Goal: Check status: Check status

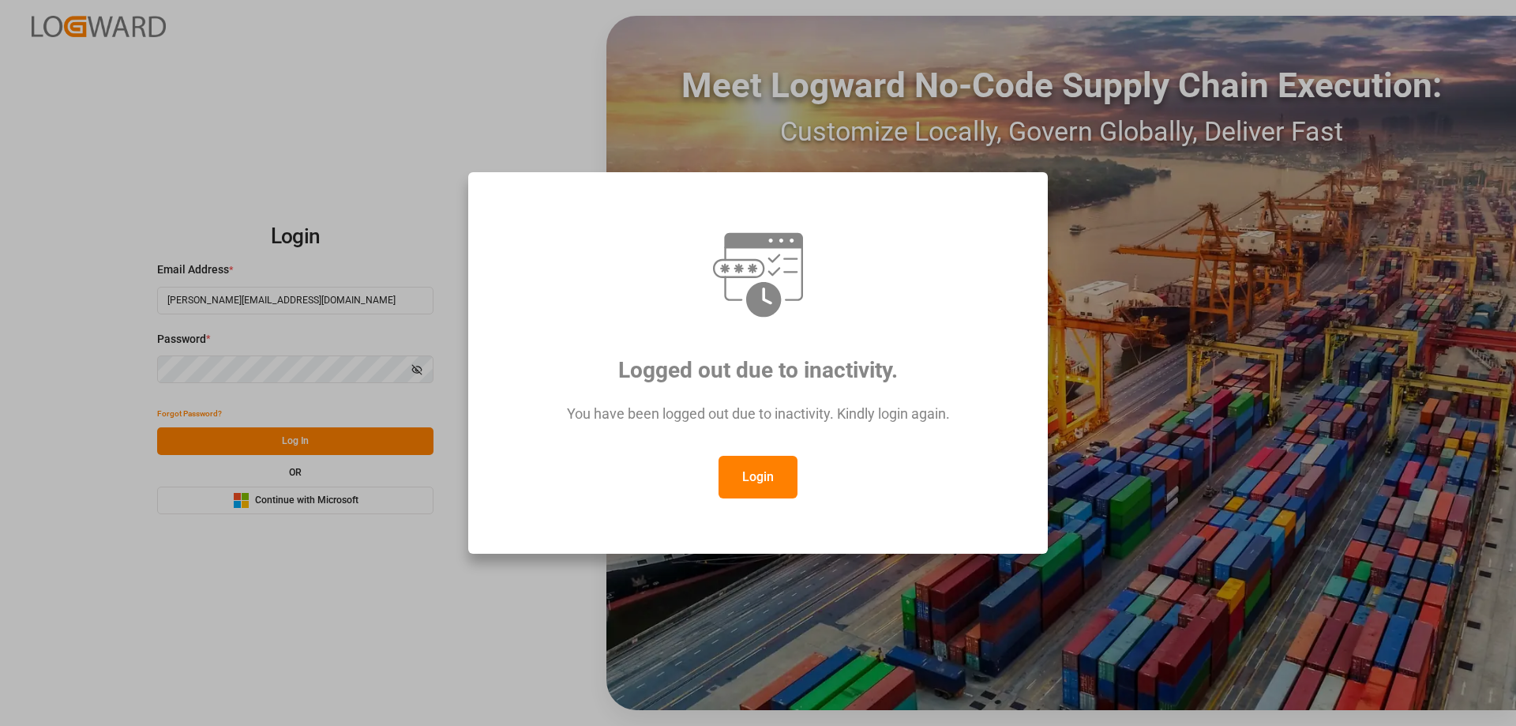
click at [768, 485] on button "Login" at bounding box center [757, 477] width 79 height 43
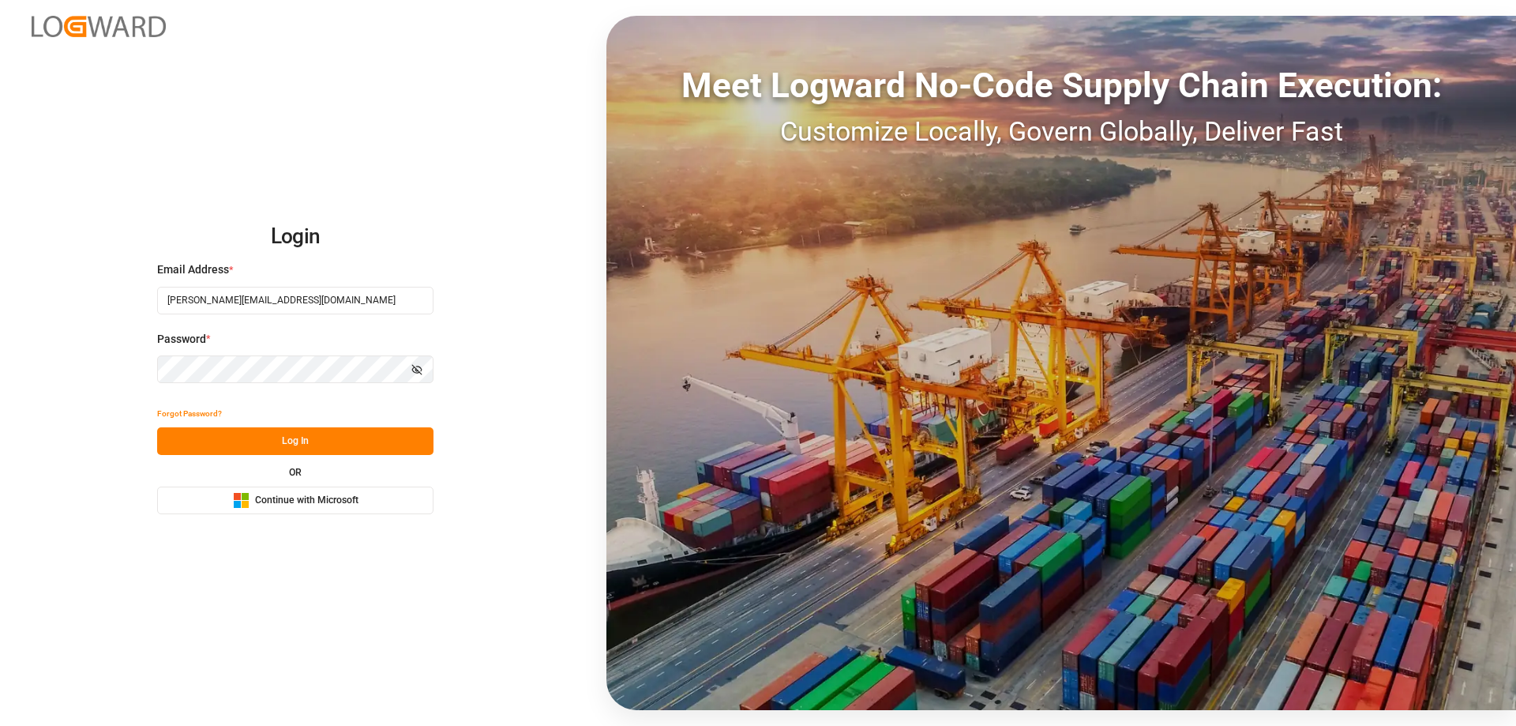
click at [253, 434] on button "Log In" at bounding box center [295, 441] width 276 height 28
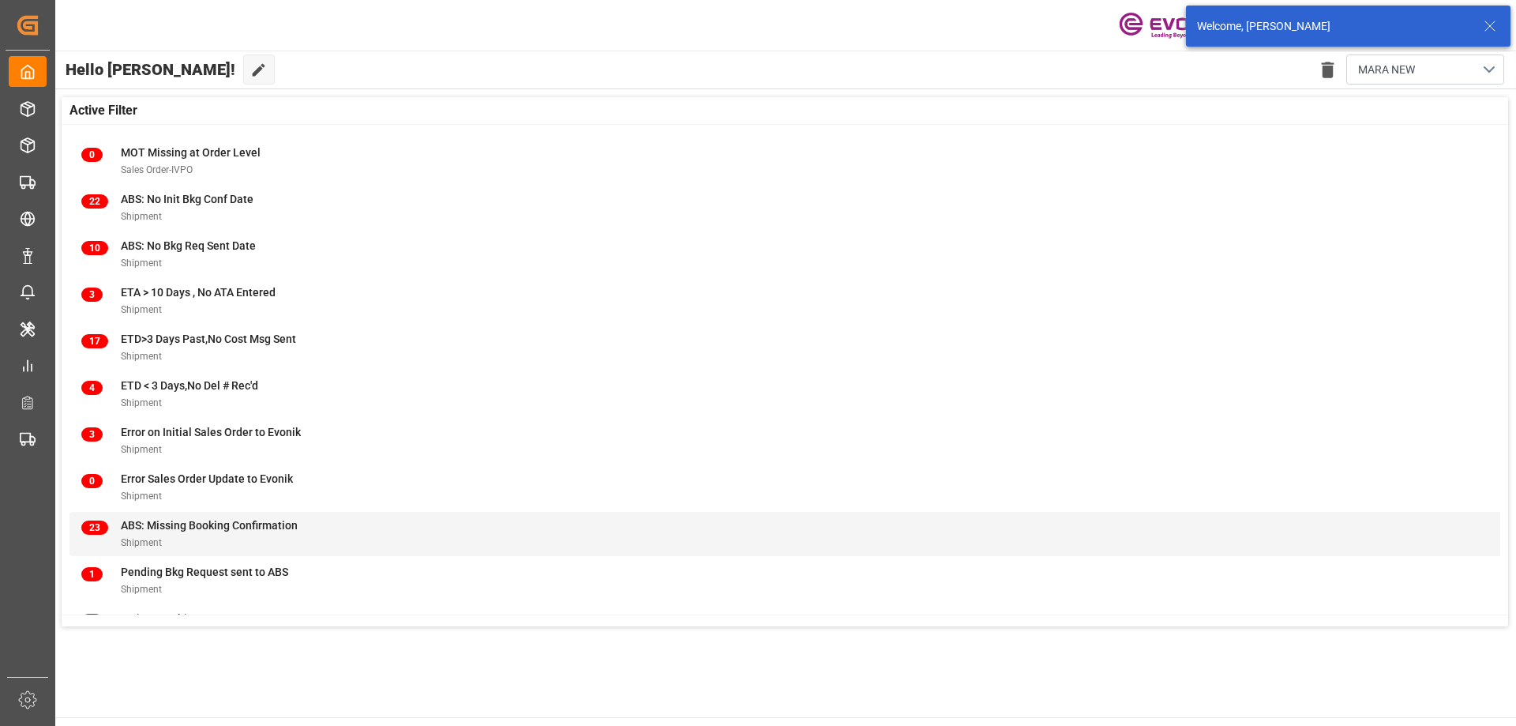
scroll to position [156, 0]
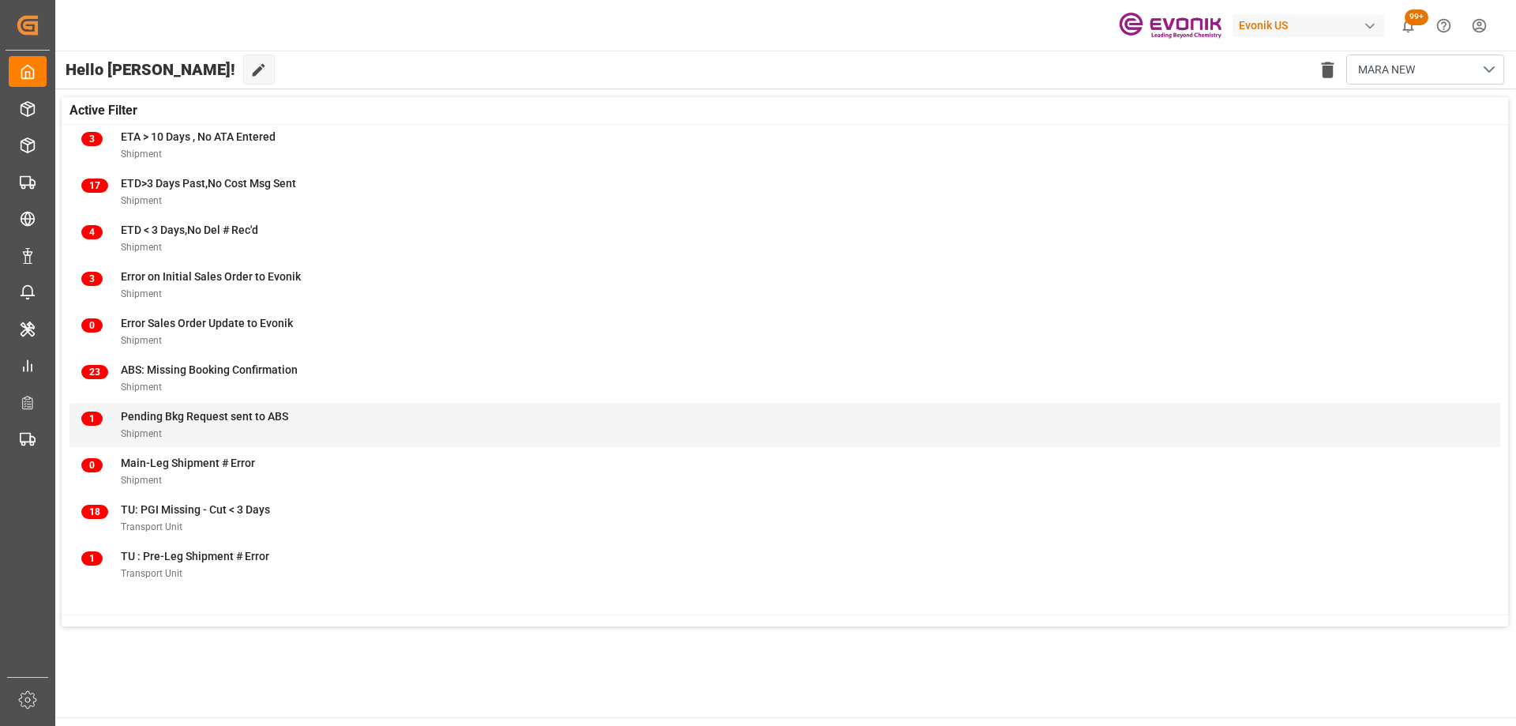
click at [271, 426] on div "Shipment" at bounding box center [204, 433] width 167 height 17
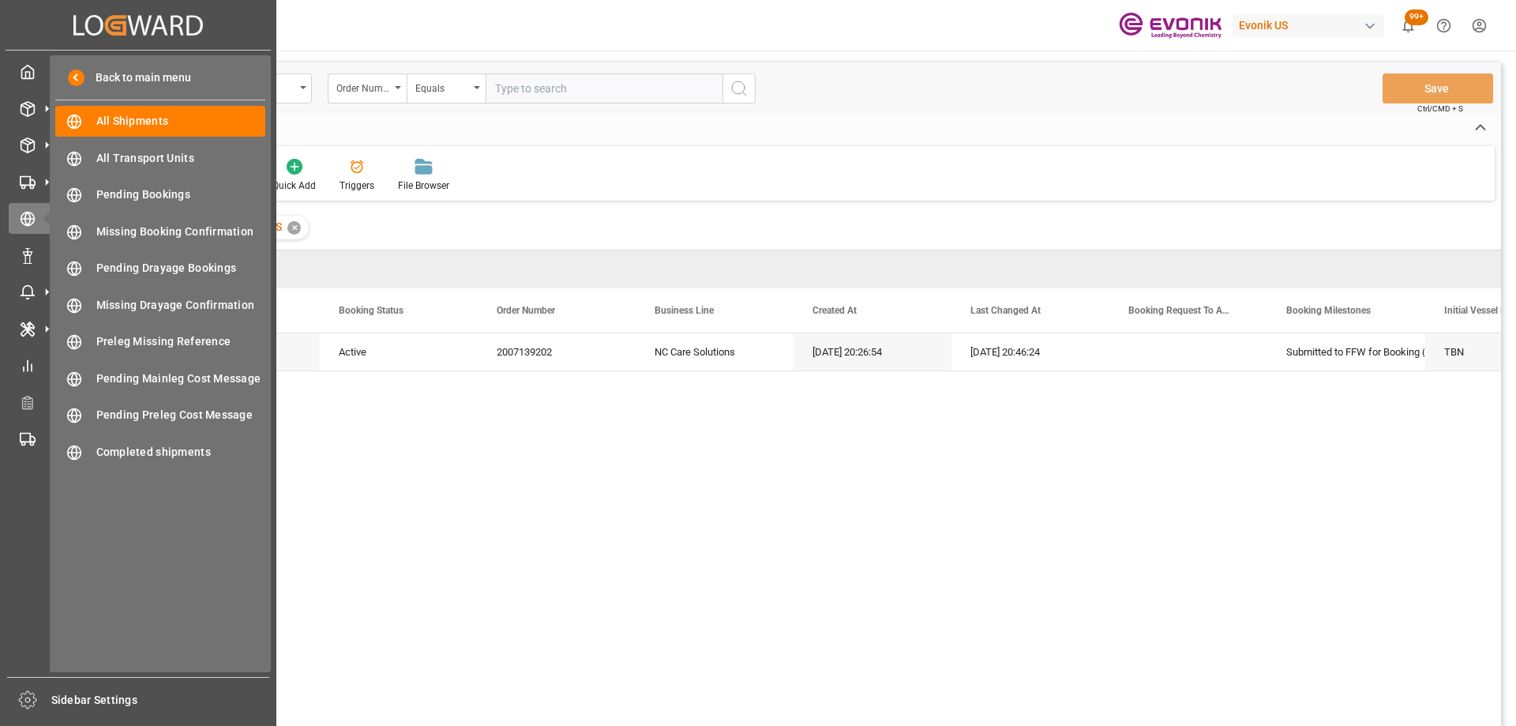
click at [100, 28] on icon at bounding box center [94, 24] width 18 height 21
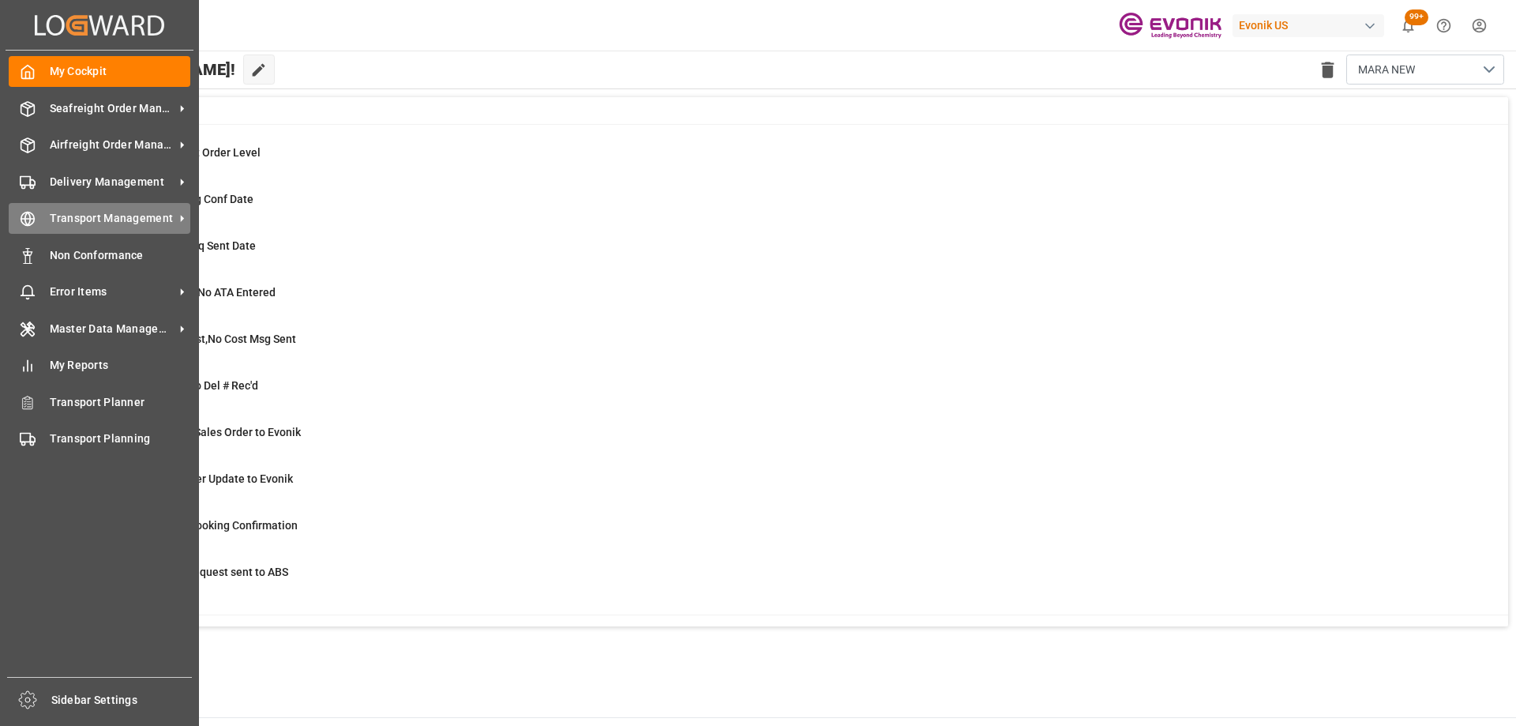
click at [113, 207] on div "Transport Management Transport Management" at bounding box center [100, 218] width 182 height 31
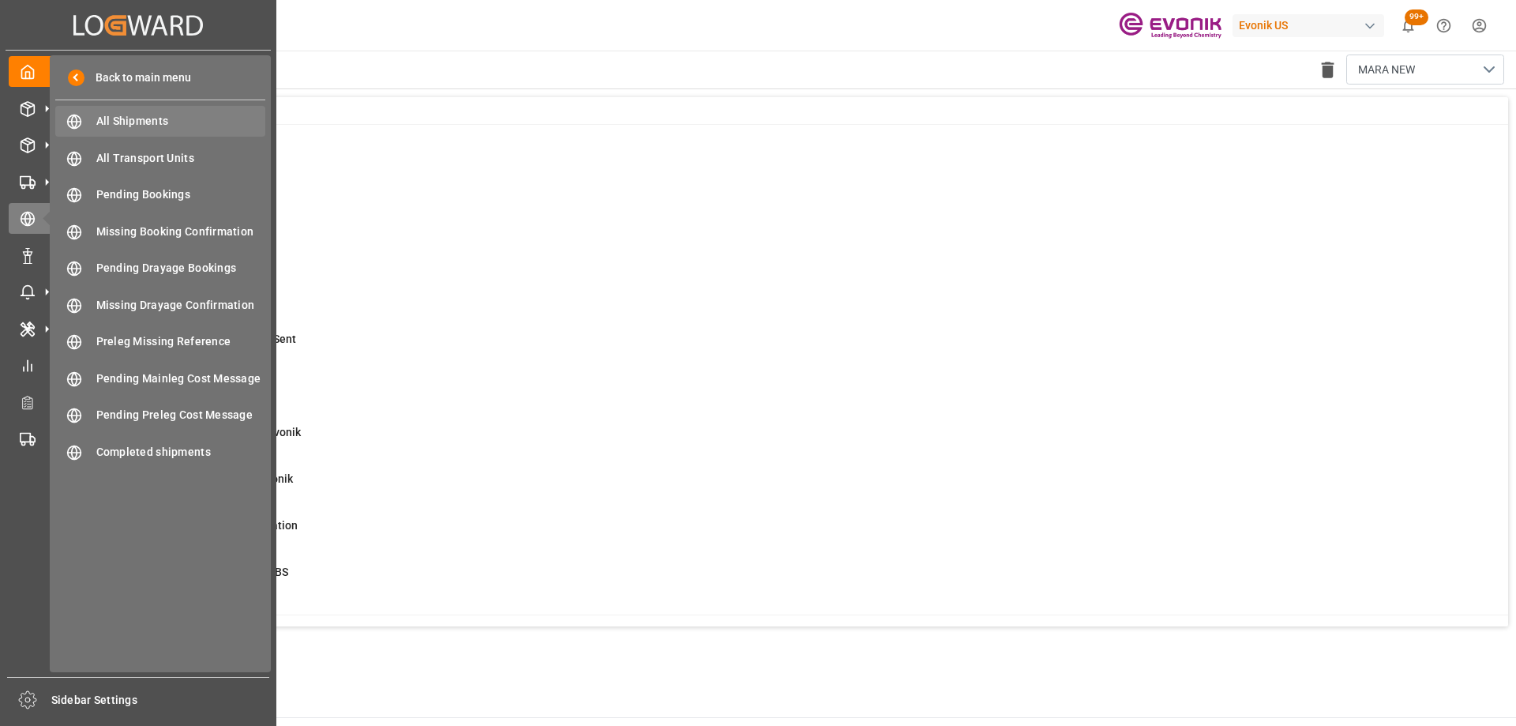
click at [157, 114] on span "All Shipments" at bounding box center [181, 121] width 170 height 17
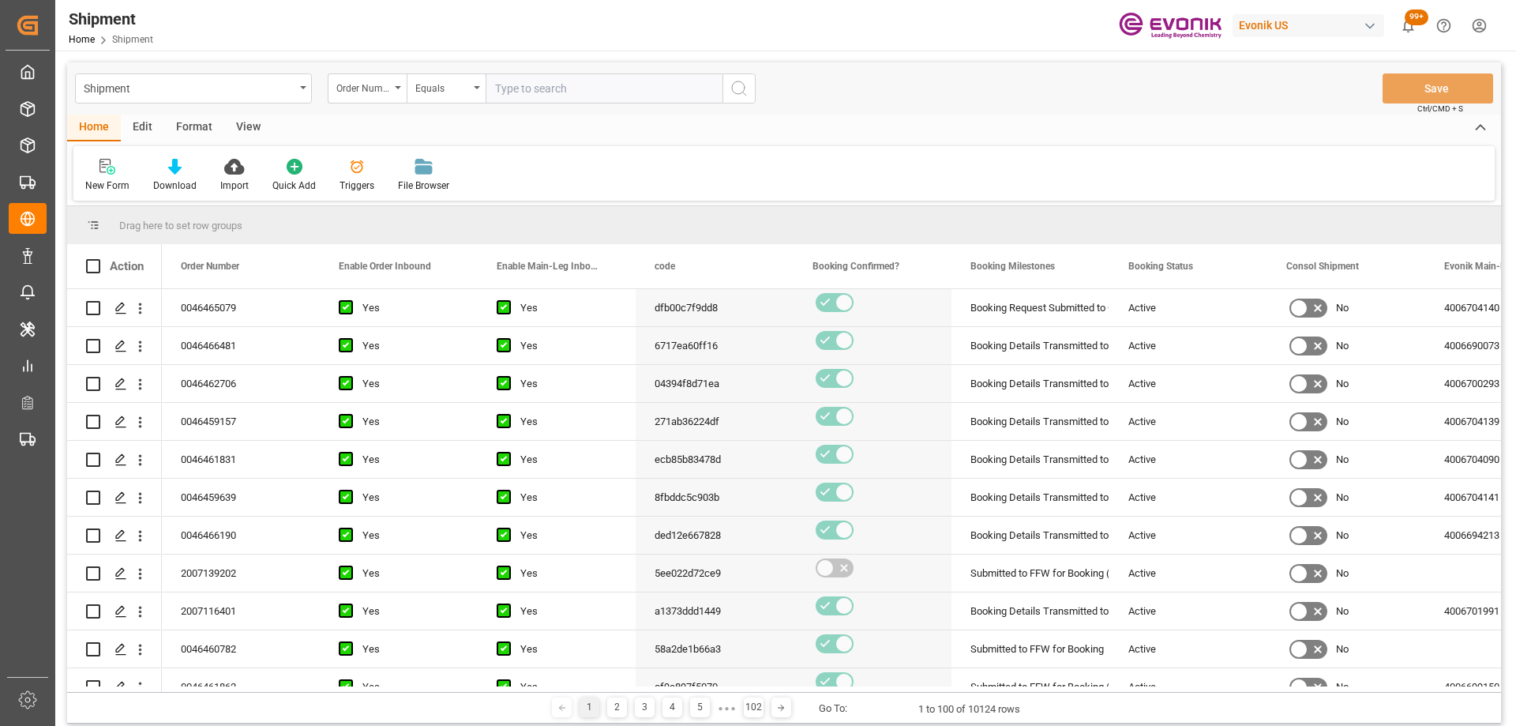
click at [527, 86] on input "text" at bounding box center [604, 88] width 237 height 30
paste input "2007116401"
type input "2007116401"
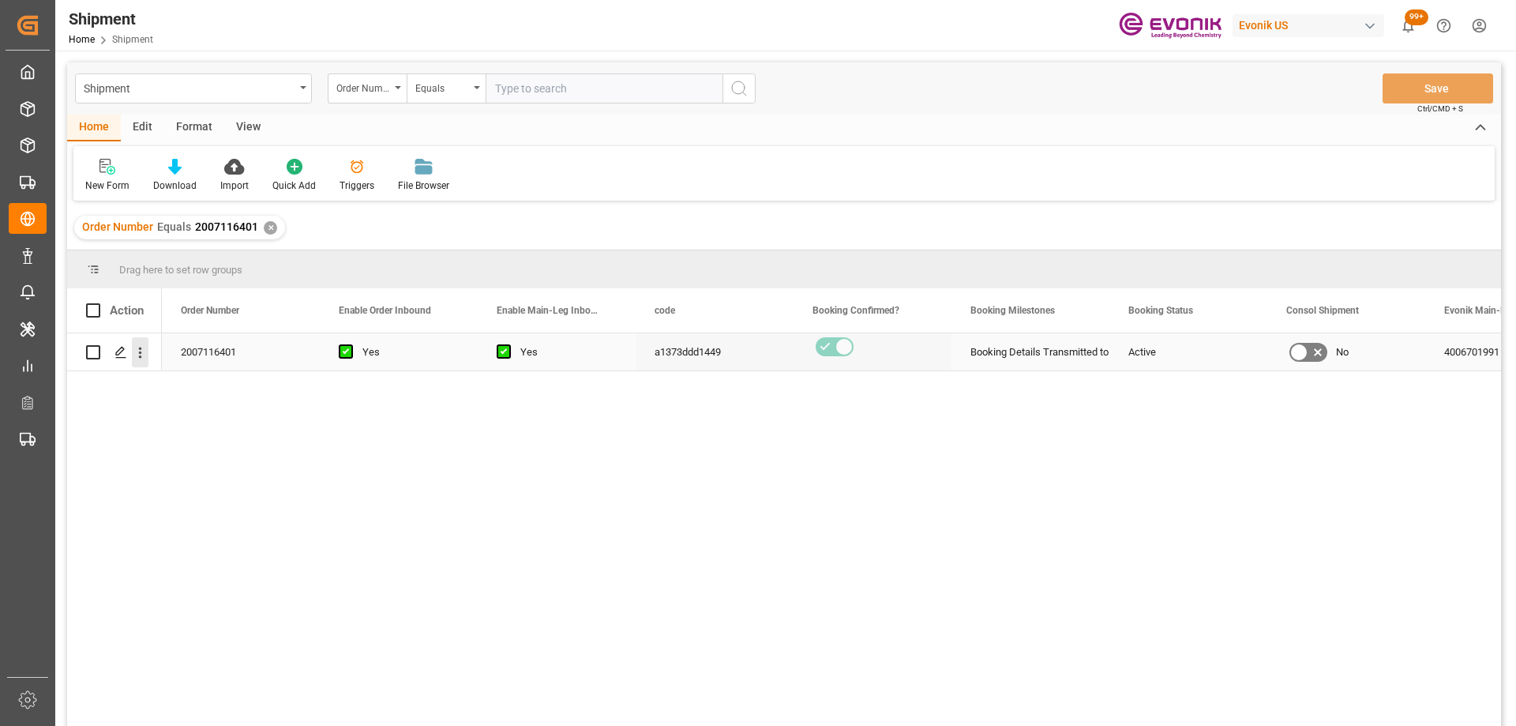
click at [141, 348] on icon "open menu" at bounding box center [140, 352] width 3 height 11
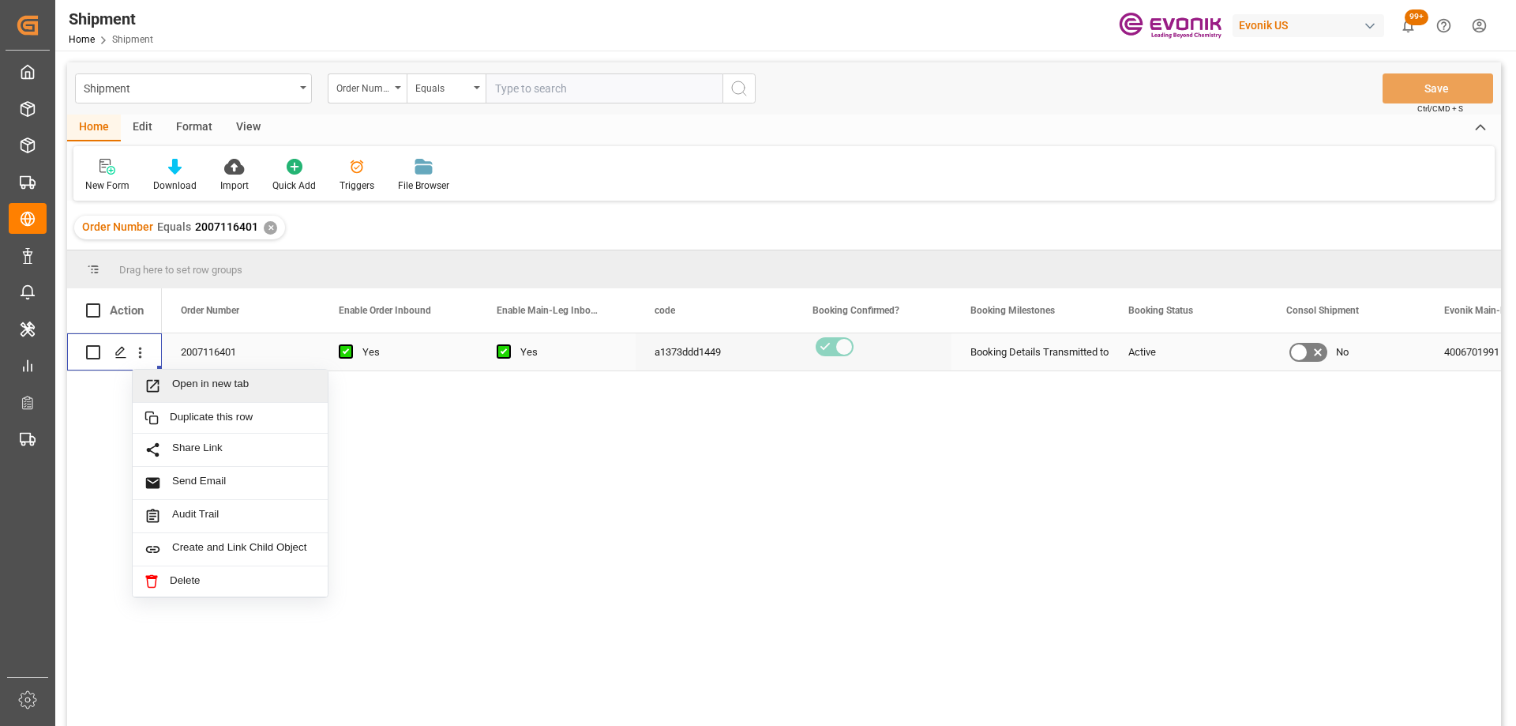
click at [193, 380] on span "Open in new tab" at bounding box center [244, 385] width 144 height 17
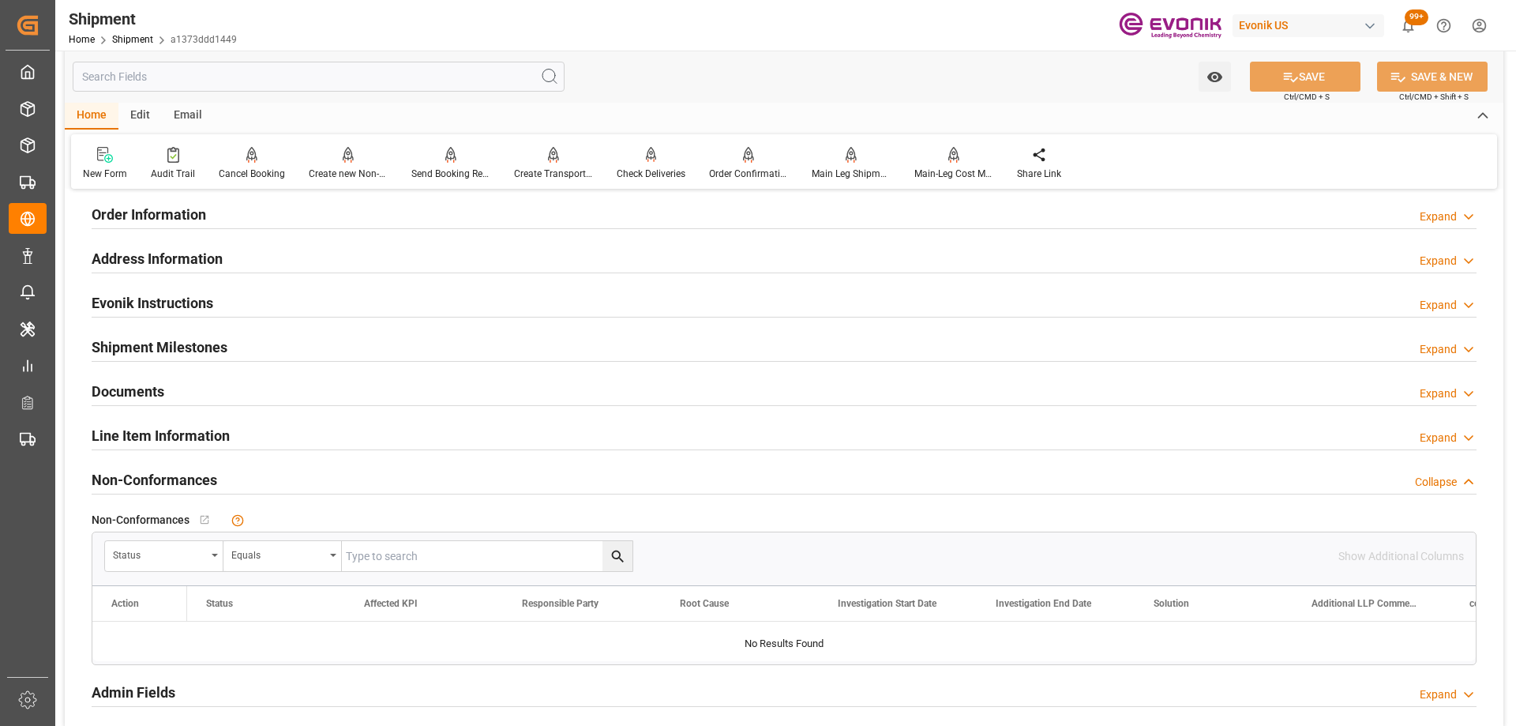
scroll to position [947, 0]
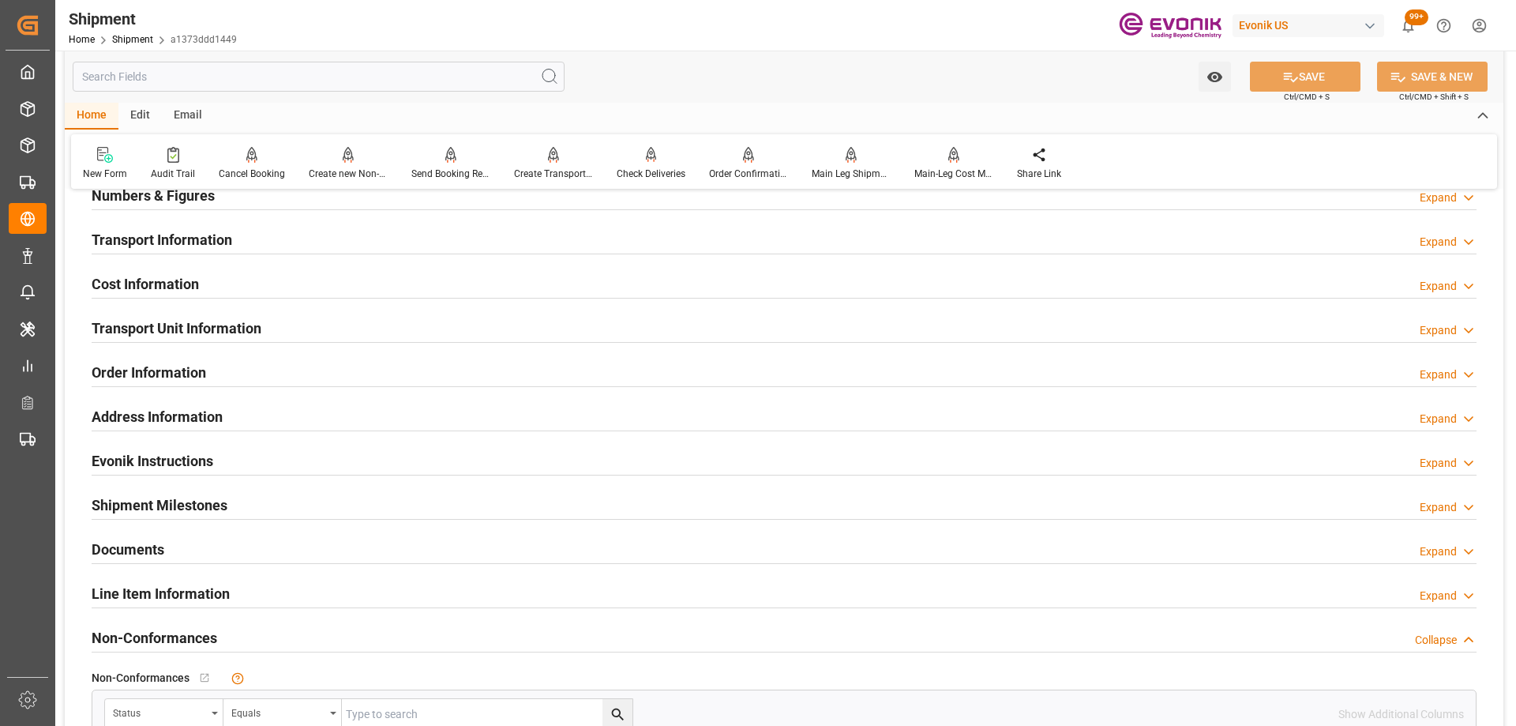
click at [334, 334] on div "Transport Unit Information Expand" at bounding box center [784, 327] width 1385 height 30
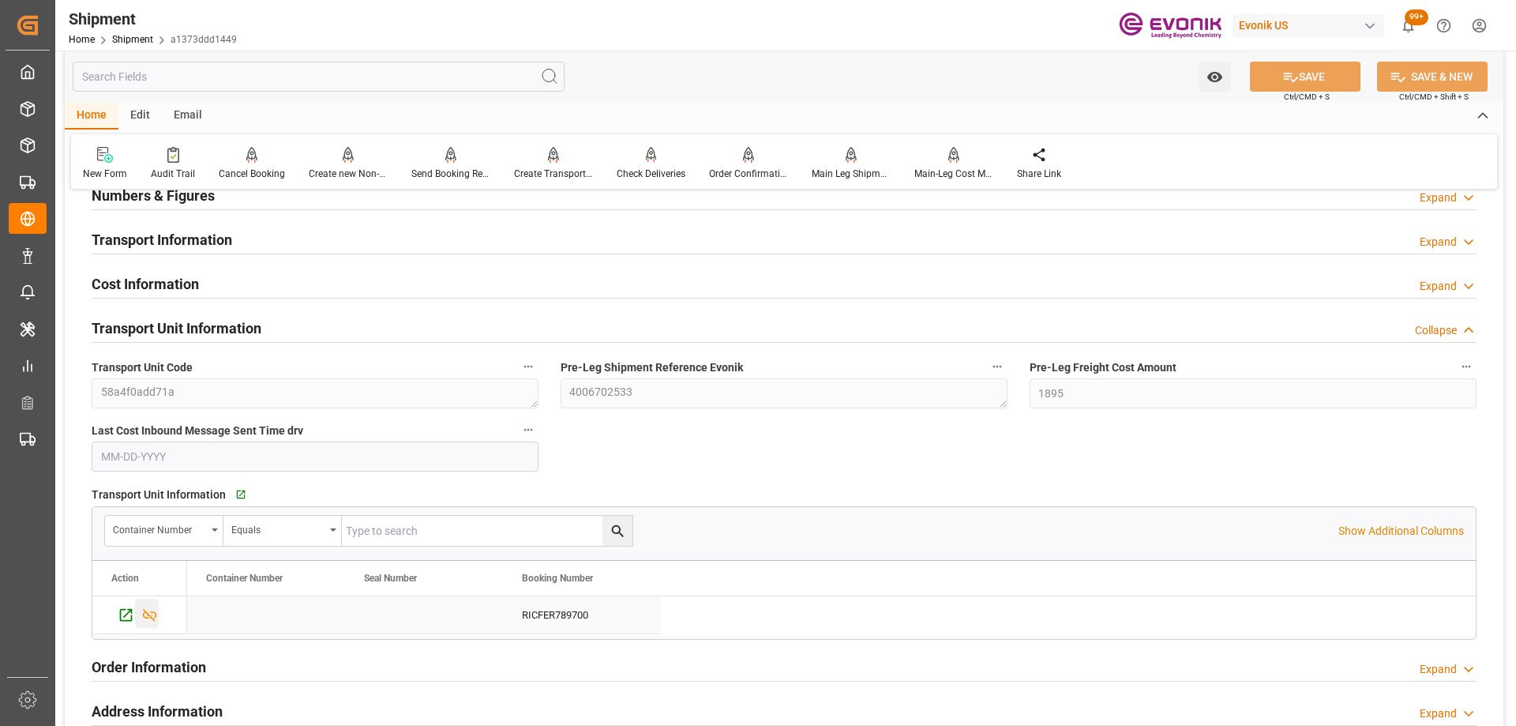
click at [152, 610] on icon "Press SPACE to select this row." at bounding box center [149, 614] width 17 height 17
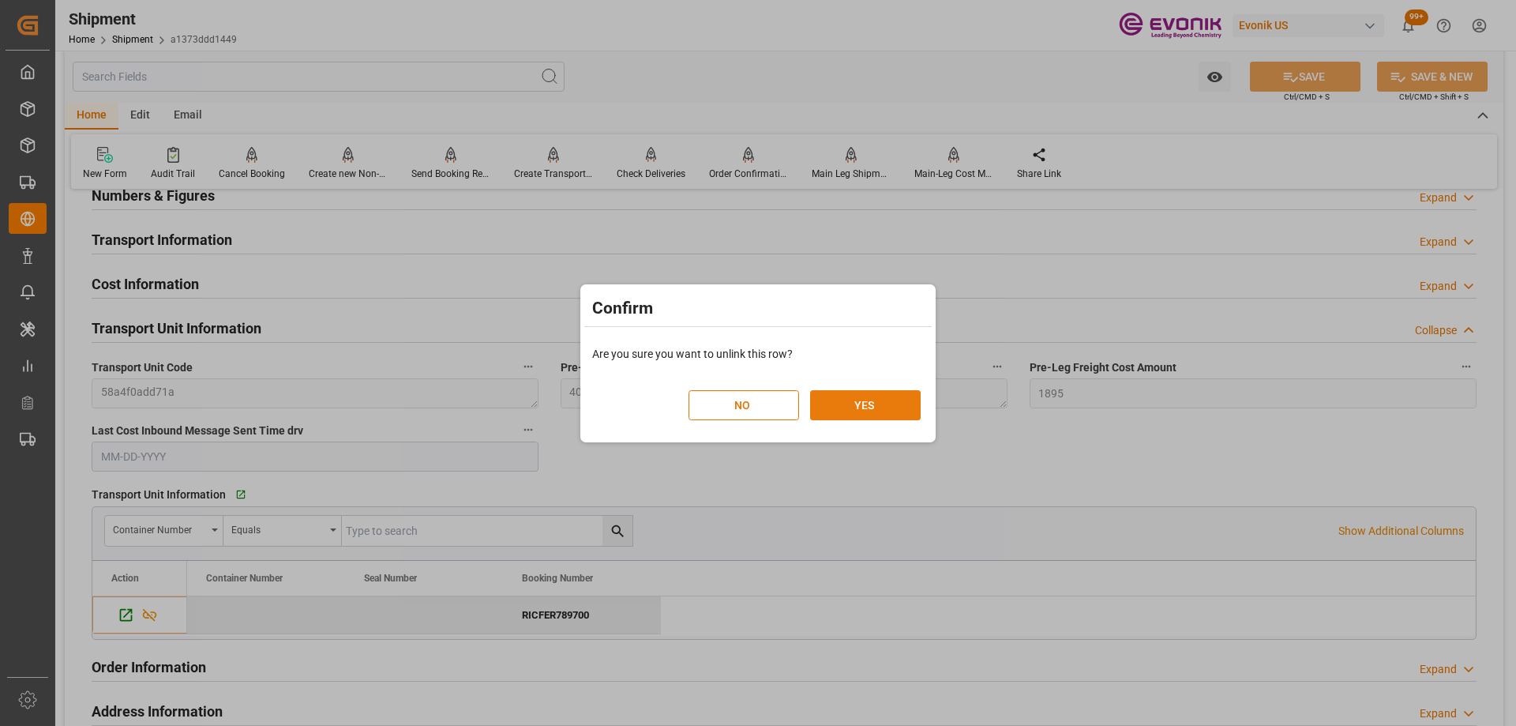
click at [849, 405] on button "YES" at bounding box center [865, 405] width 111 height 30
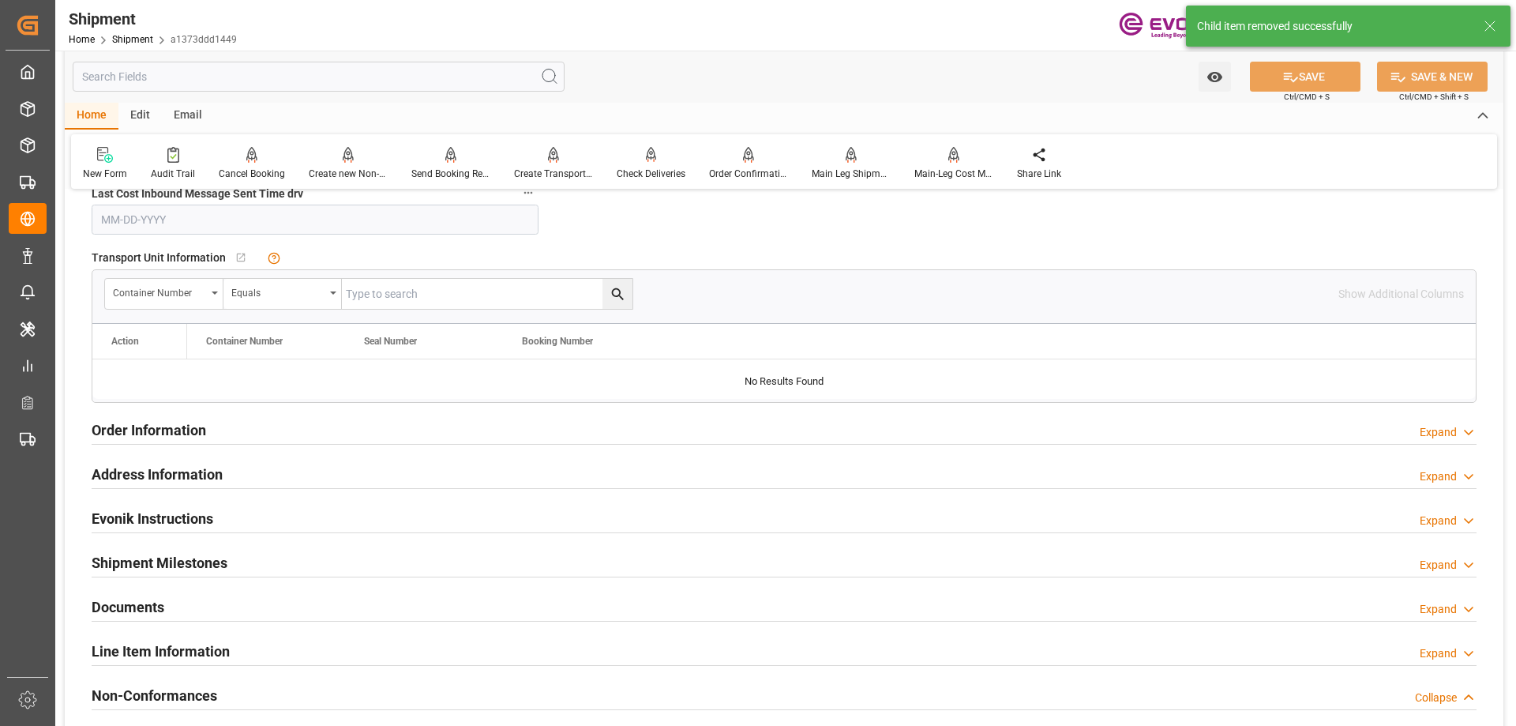
scroll to position [1263, 0]
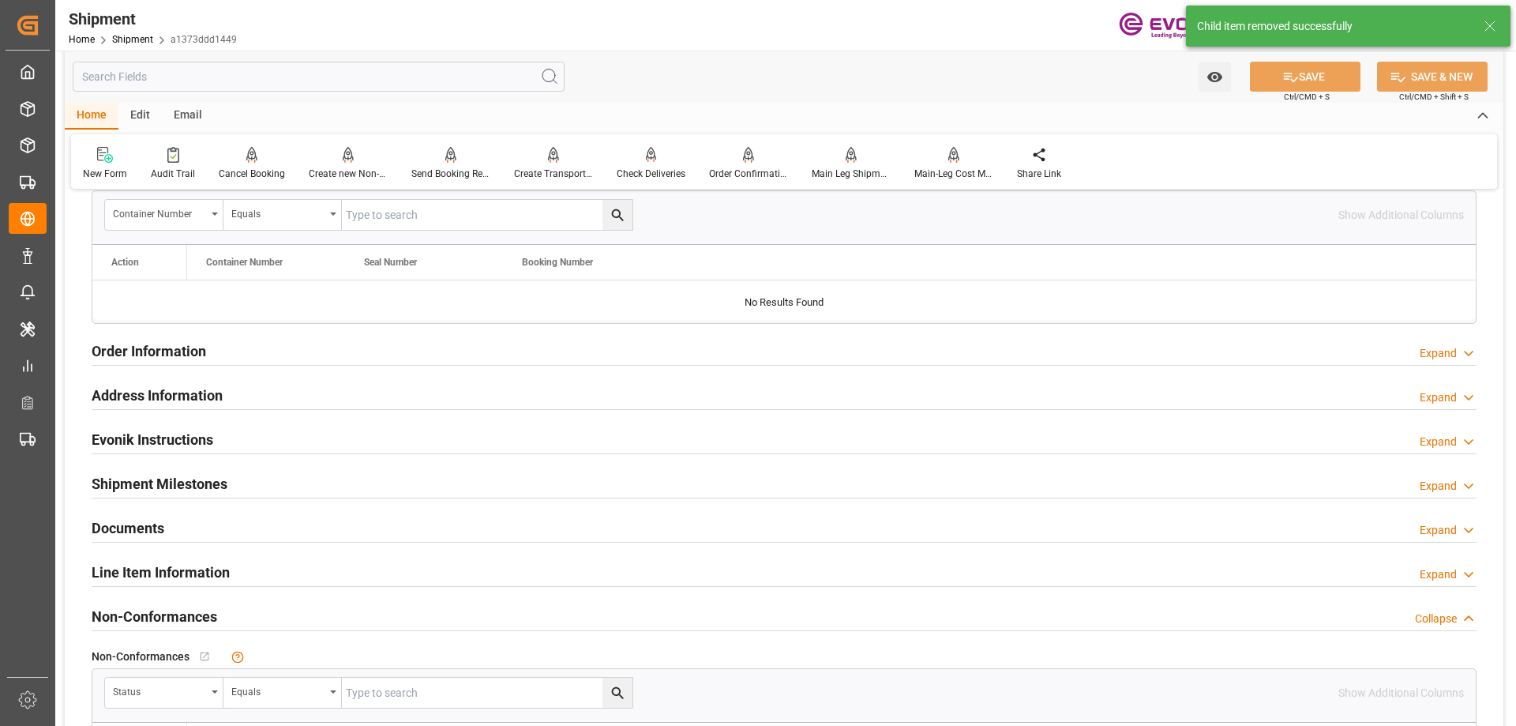
click at [174, 569] on h2 "Line Item Information" at bounding box center [161, 571] width 138 height 21
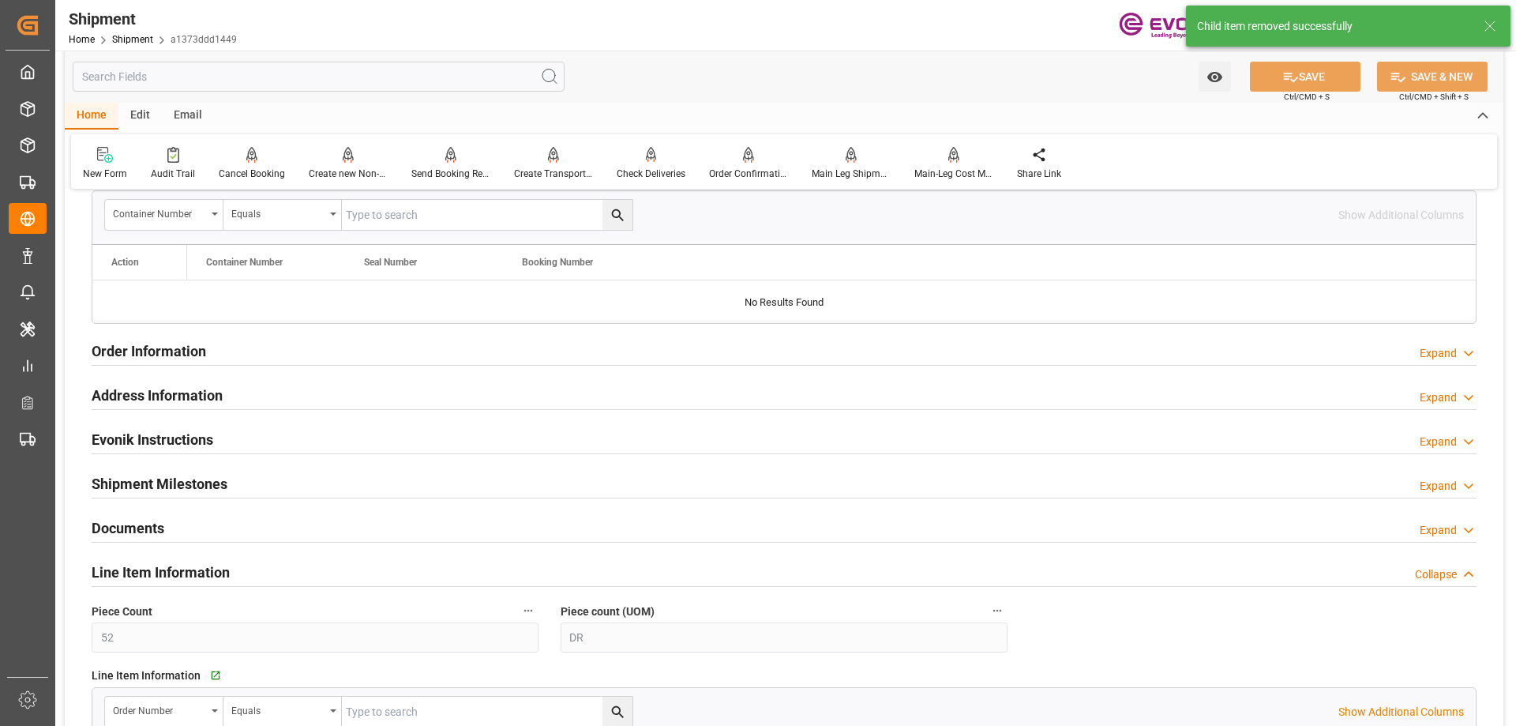
scroll to position [1579, 0]
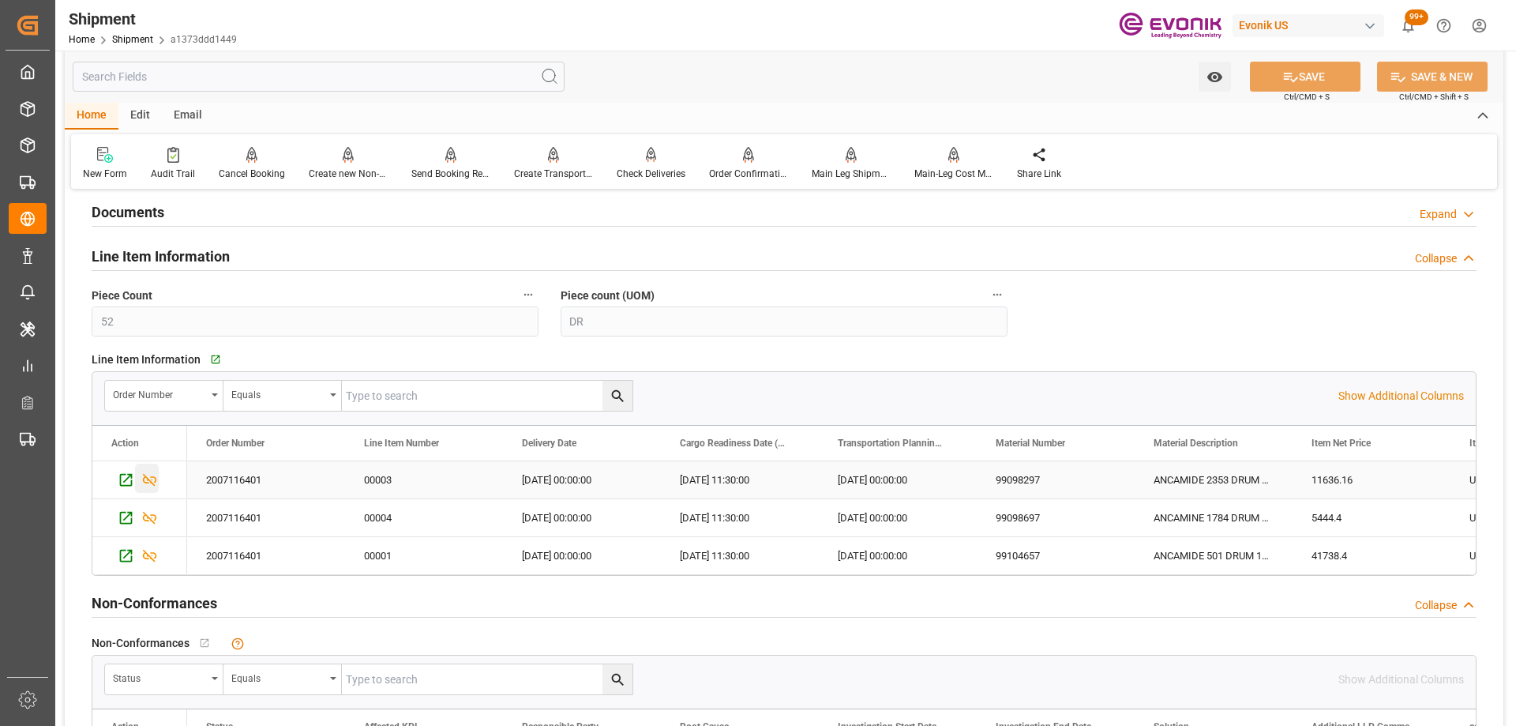
click at [154, 485] on icon "Press SPACE to select this row." at bounding box center [150, 480] width 14 height 13
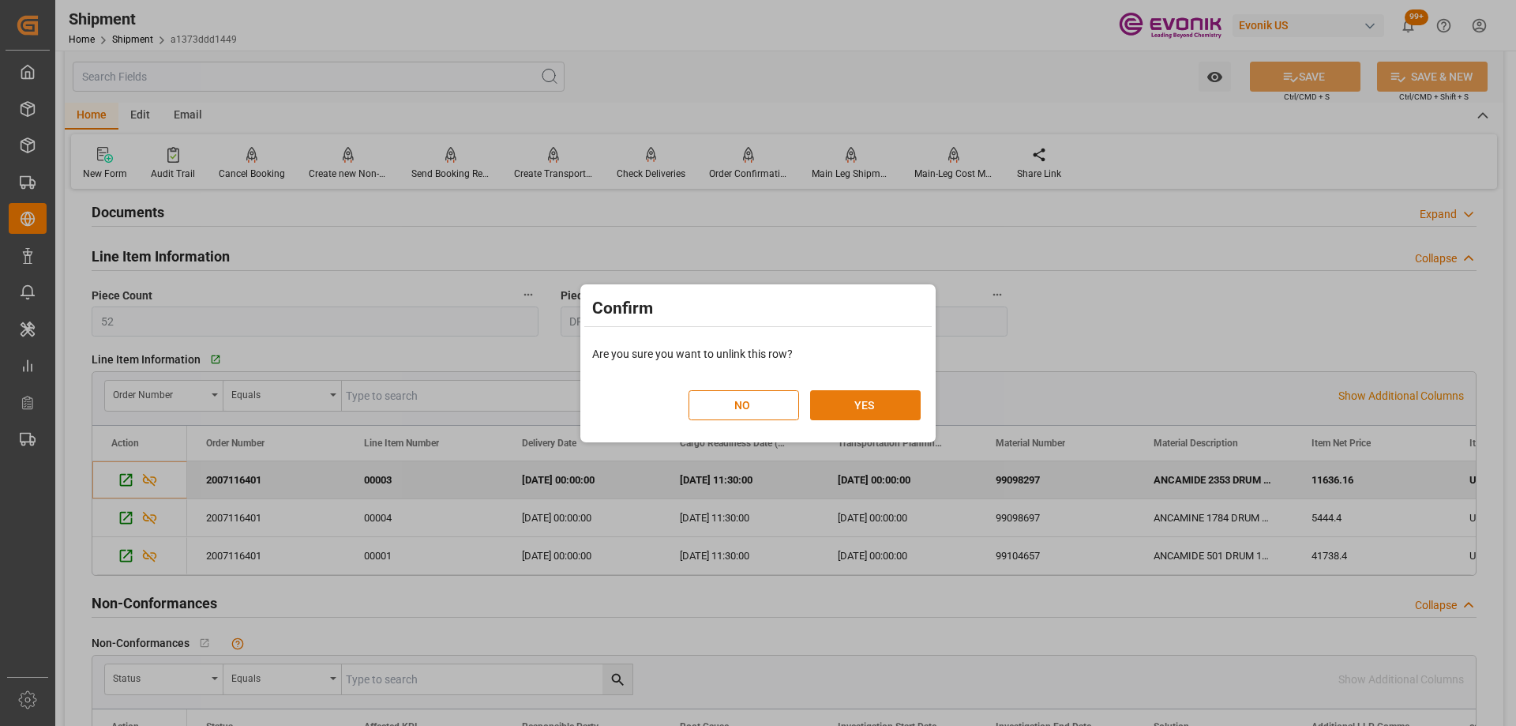
click at [892, 411] on button "YES" at bounding box center [865, 405] width 111 height 30
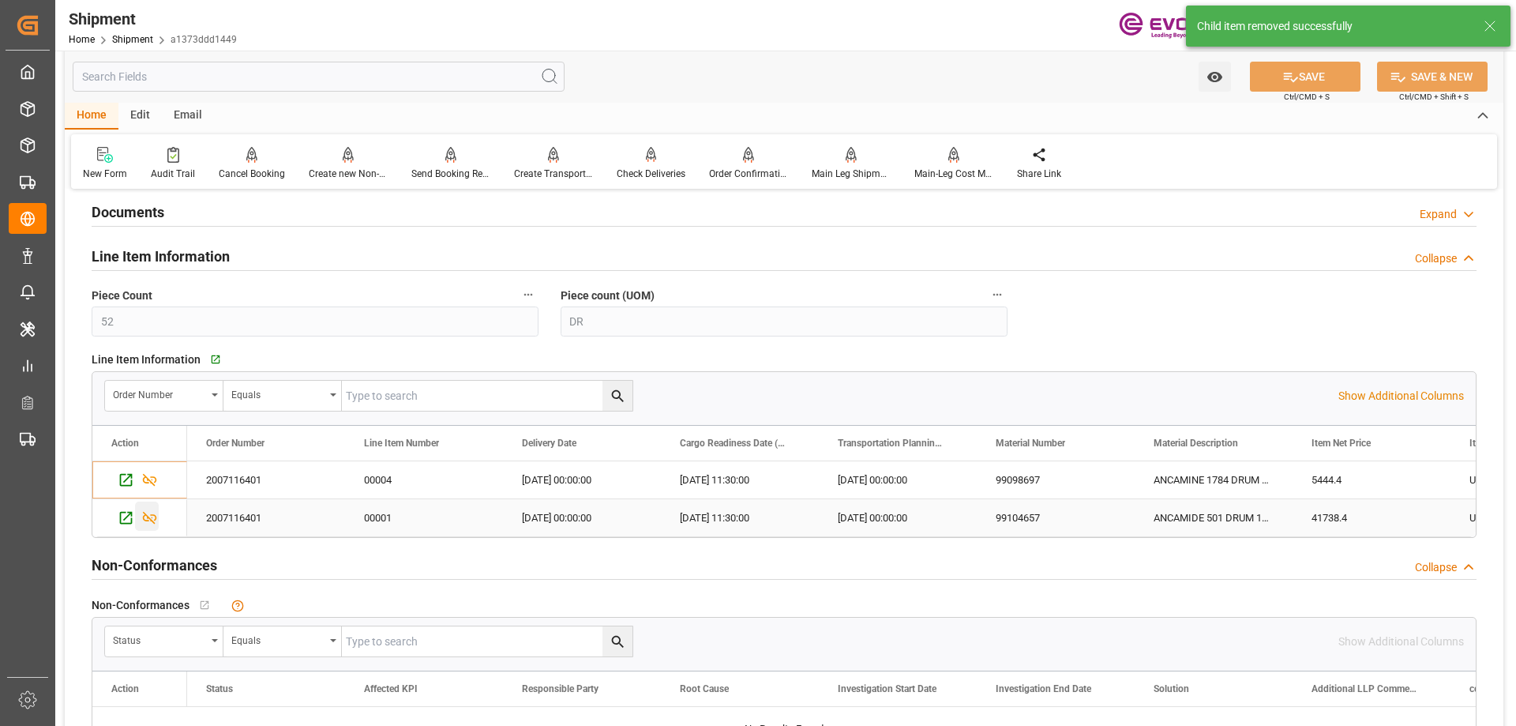
click at [150, 512] on icon "Press SPACE to select this row." at bounding box center [149, 517] width 17 height 17
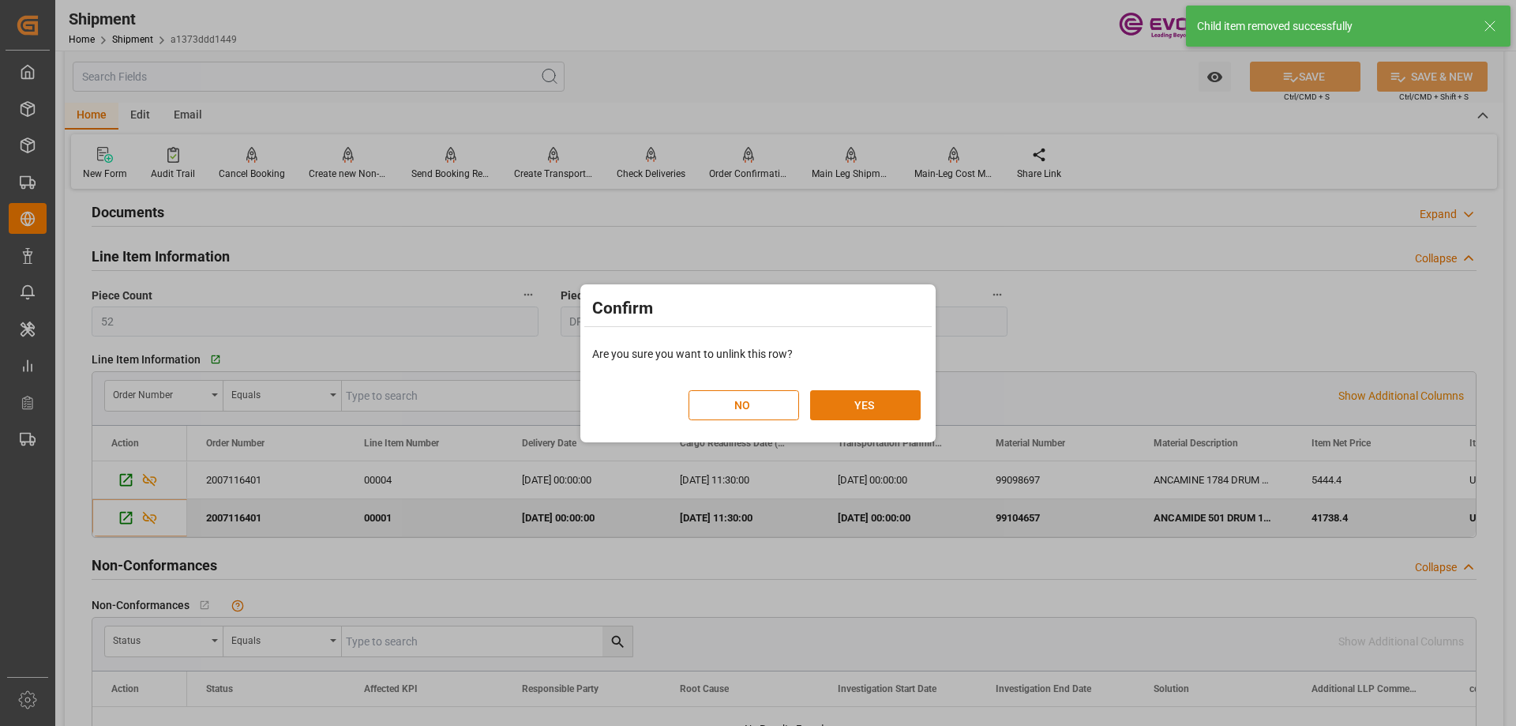
click at [865, 405] on button "YES" at bounding box center [865, 405] width 111 height 30
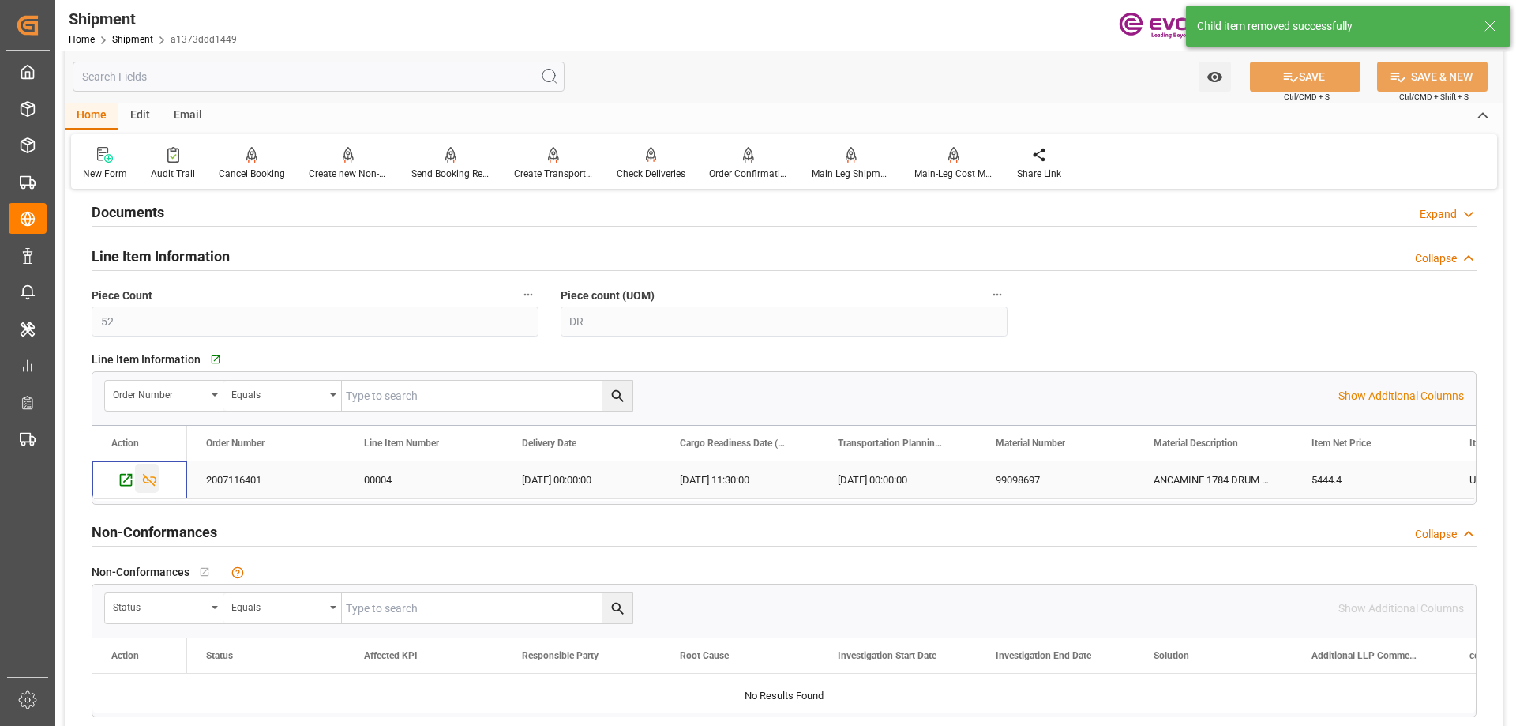
click at [139, 478] on div "Press SPACE to select this row." at bounding box center [147, 477] width 24 height 29
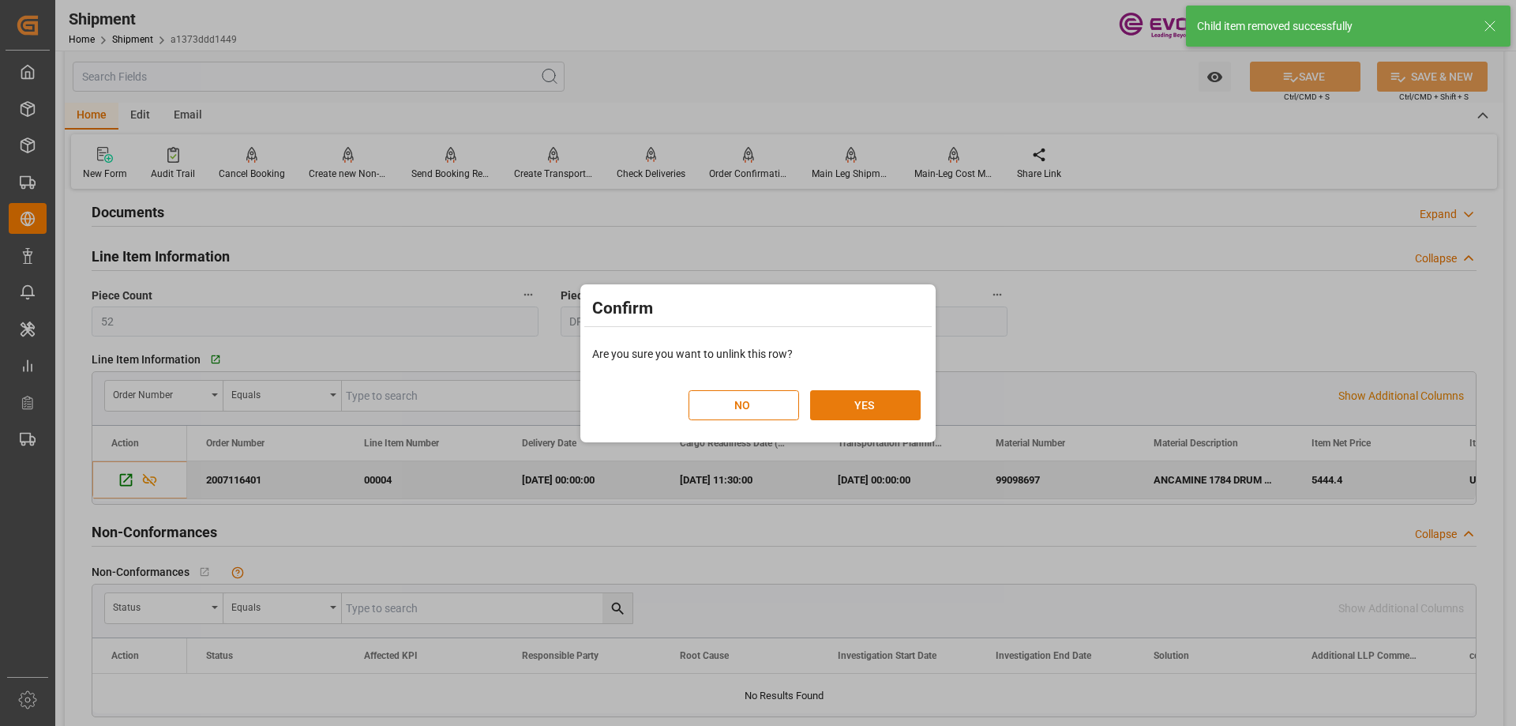
click at [874, 405] on button "YES" at bounding box center [865, 405] width 111 height 30
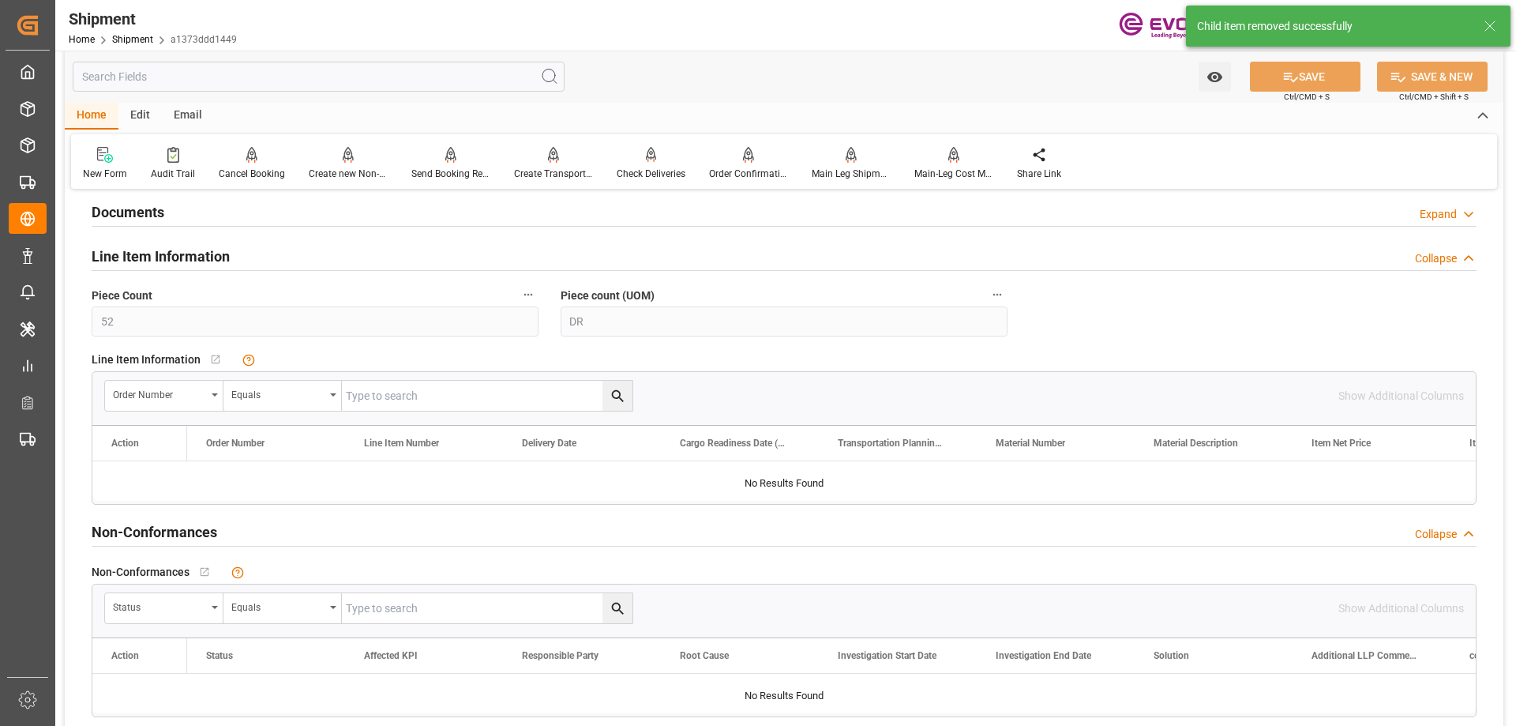
scroll to position [1952, 0]
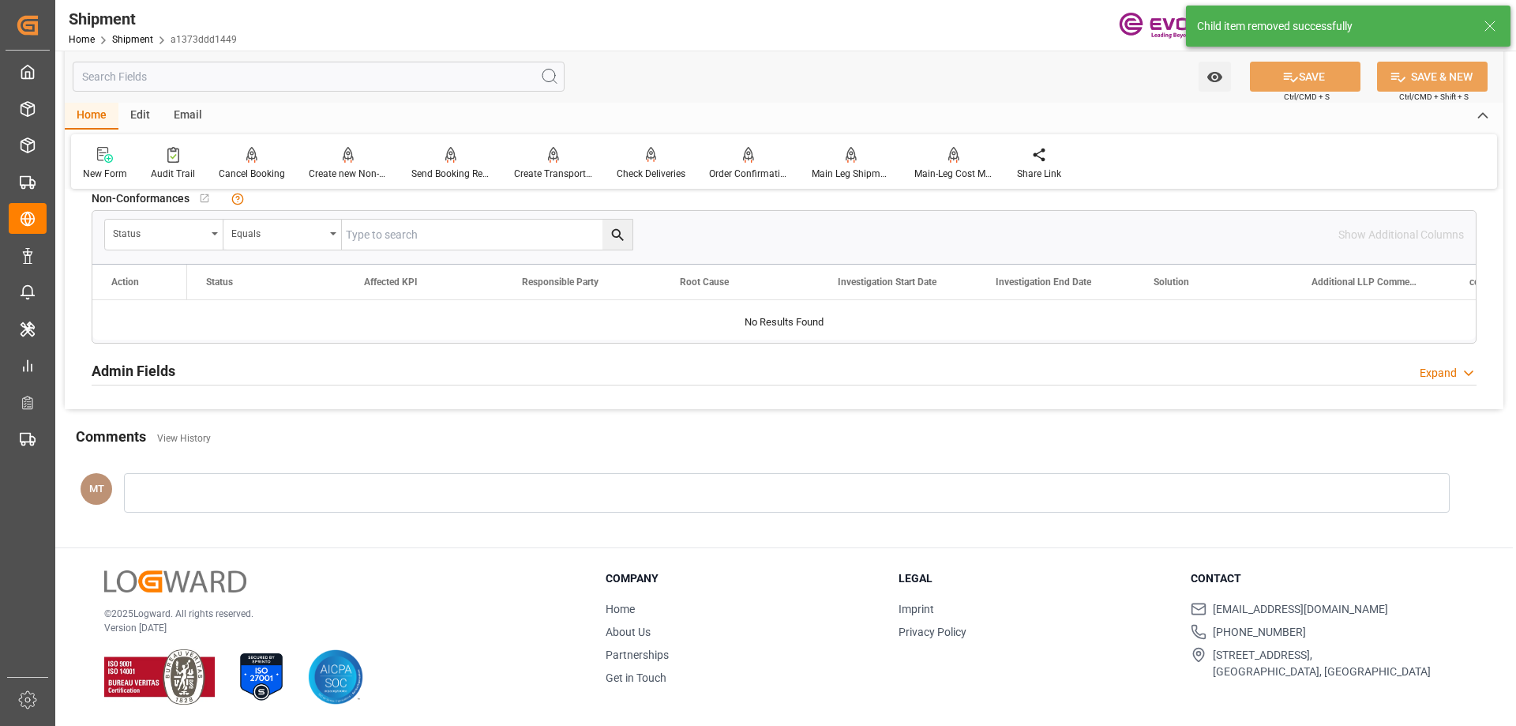
click at [229, 482] on div at bounding box center [787, 492] width 1326 height 39
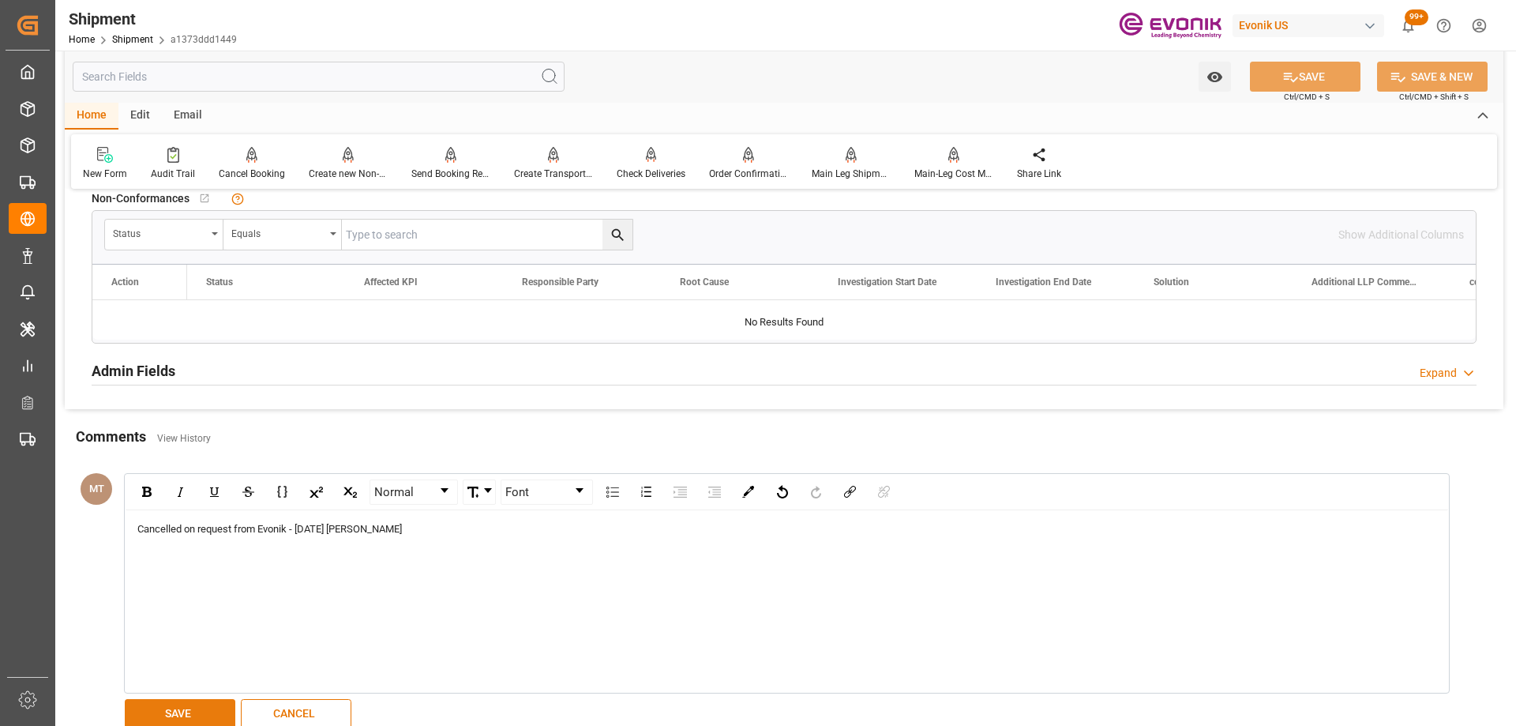
click at [186, 715] on button "SAVE" at bounding box center [180, 714] width 111 height 30
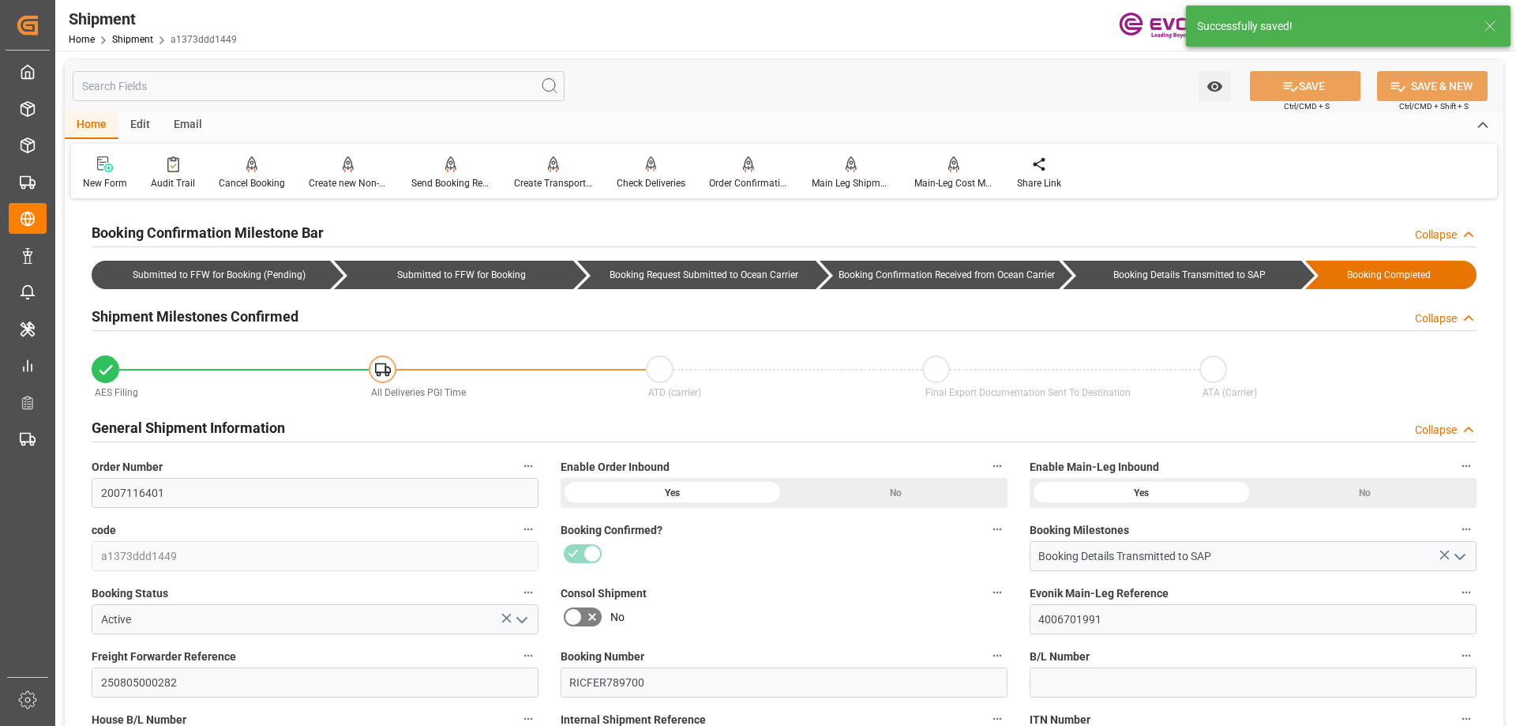
scroll to position [237, 0]
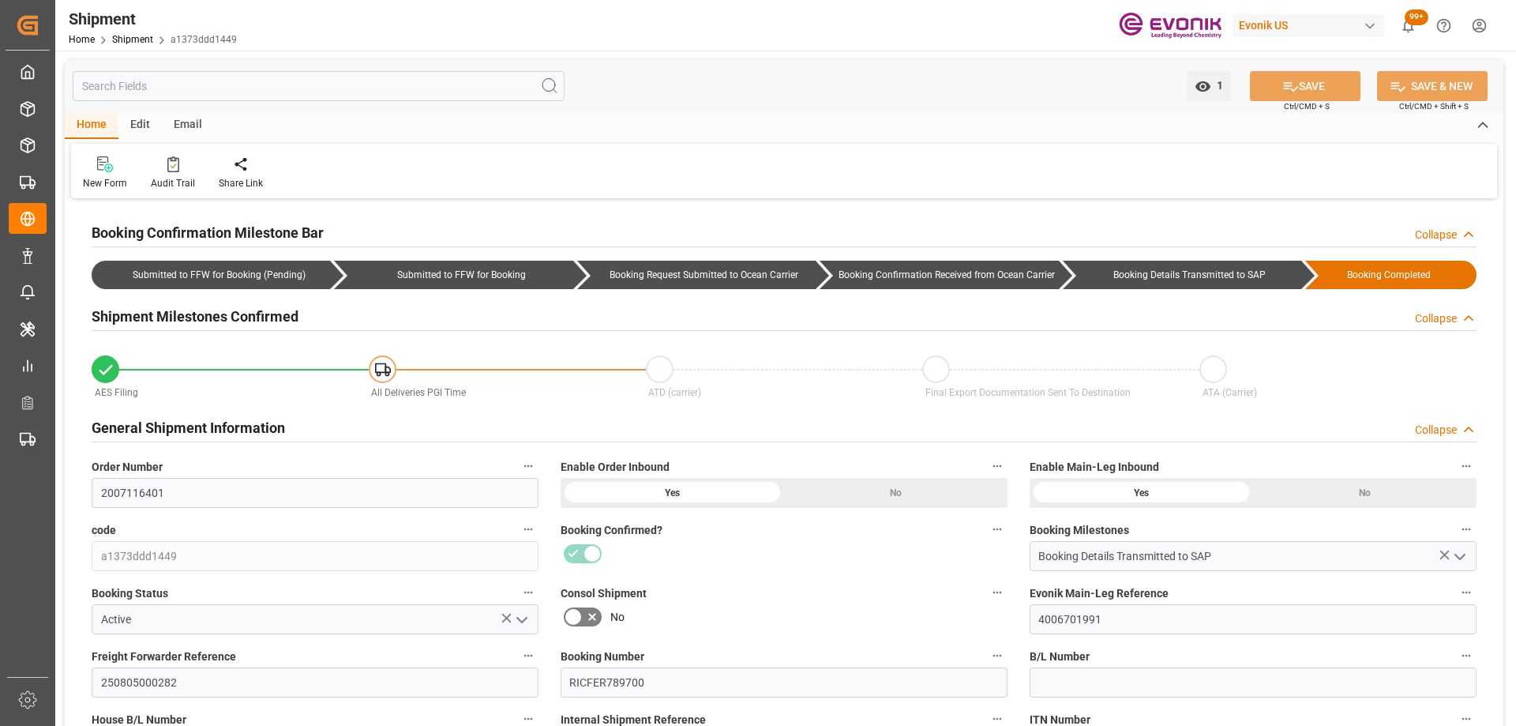
scroll to position [158, 0]
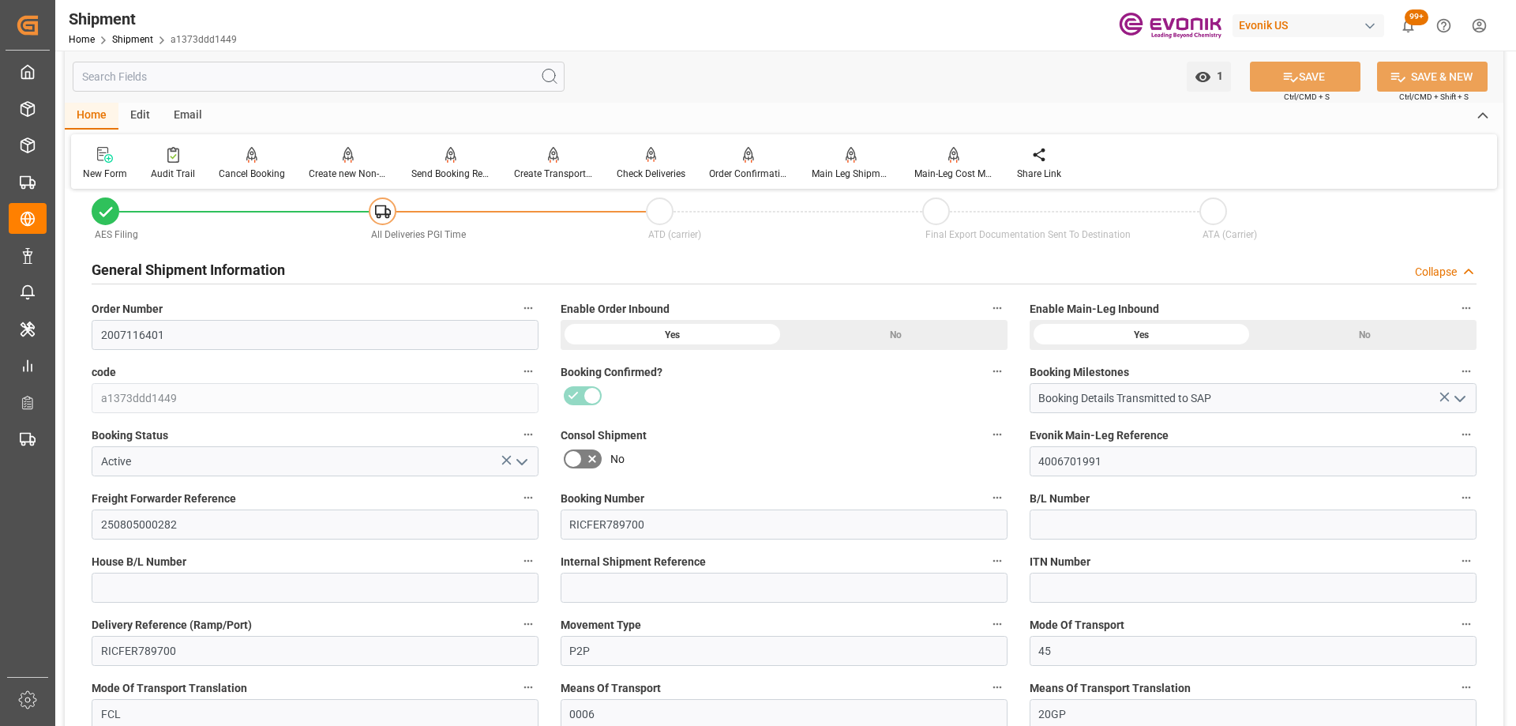
click at [520, 452] on icon "open menu" at bounding box center [521, 461] width 19 height 19
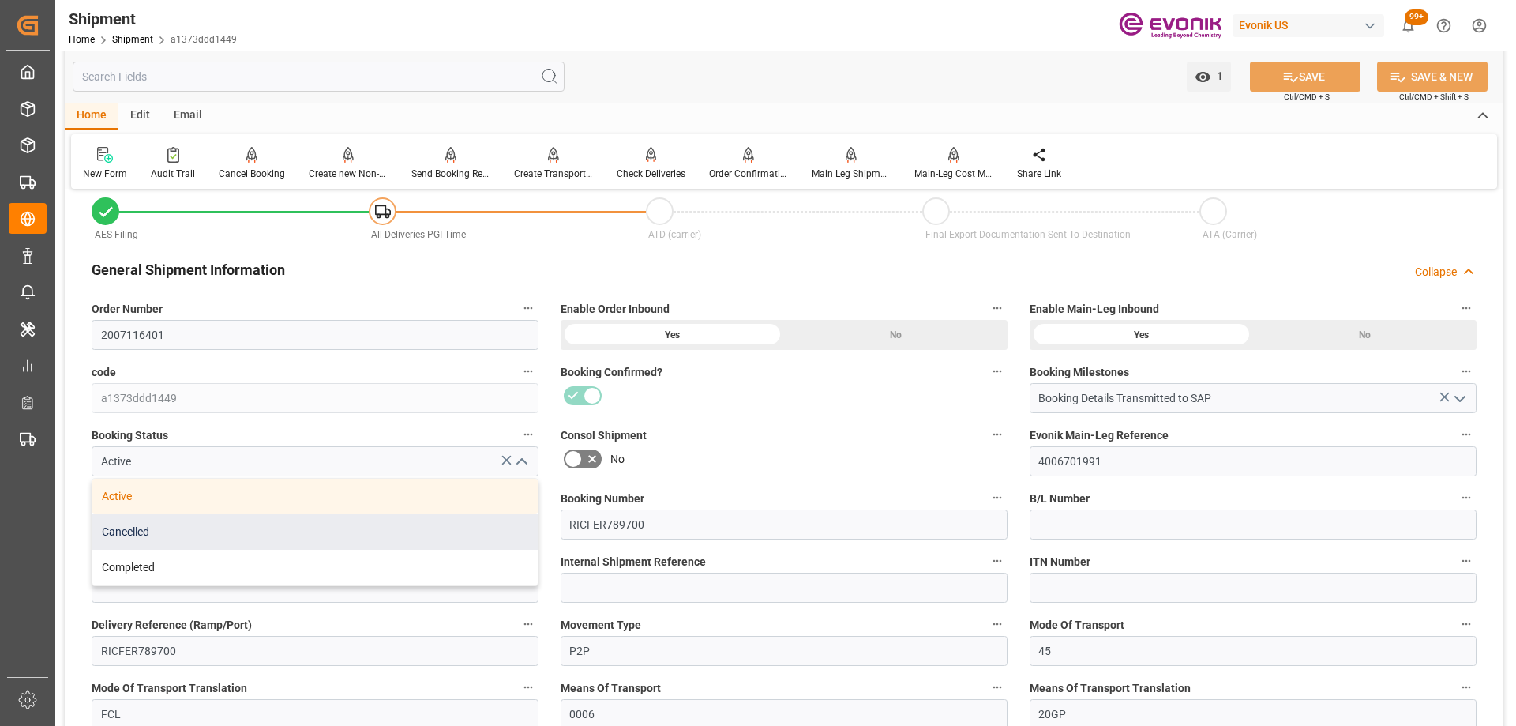
click at [292, 518] on div "Cancelled" at bounding box center [314, 532] width 445 height 36
type input "Cancelled"
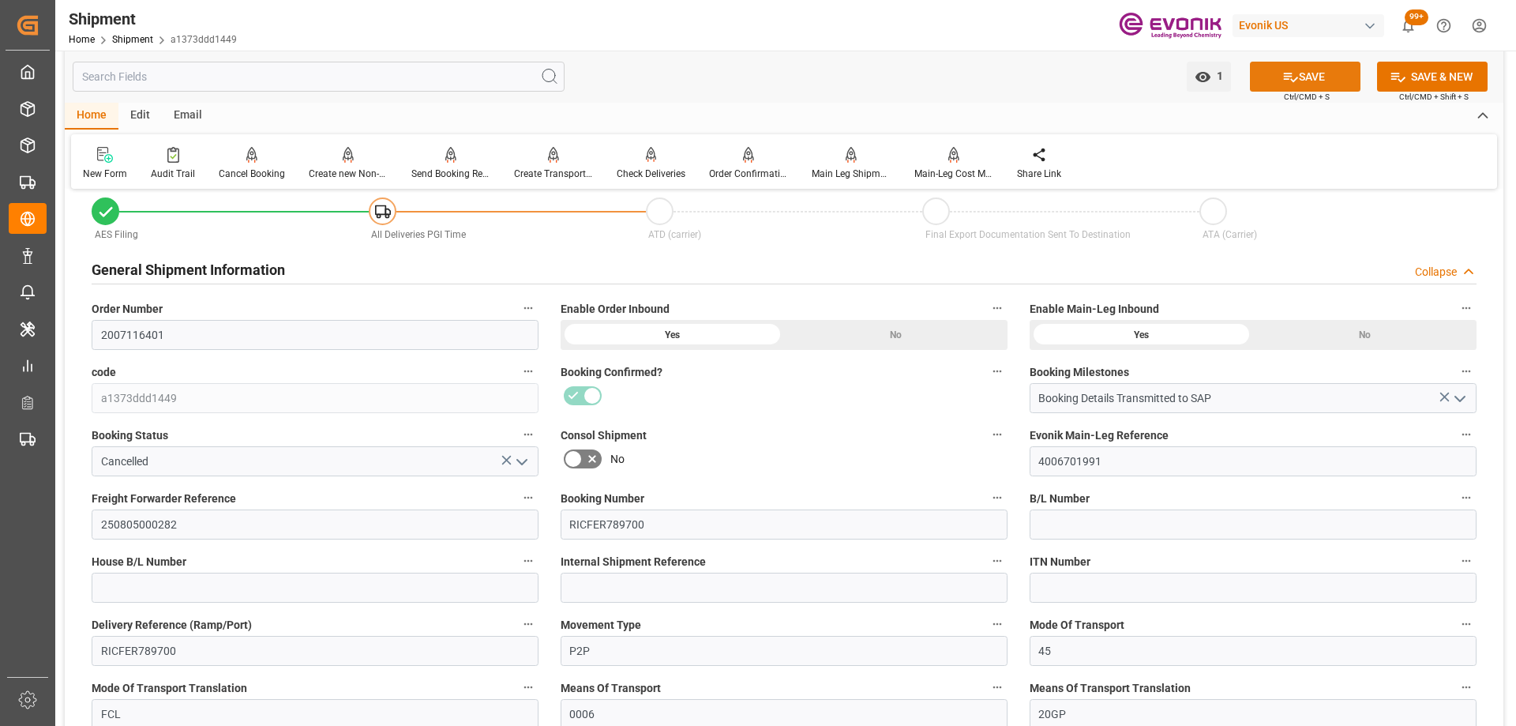
click at [1311, 83] on button "SAVE" at bounding box center [1305, 77] width 111 height 30
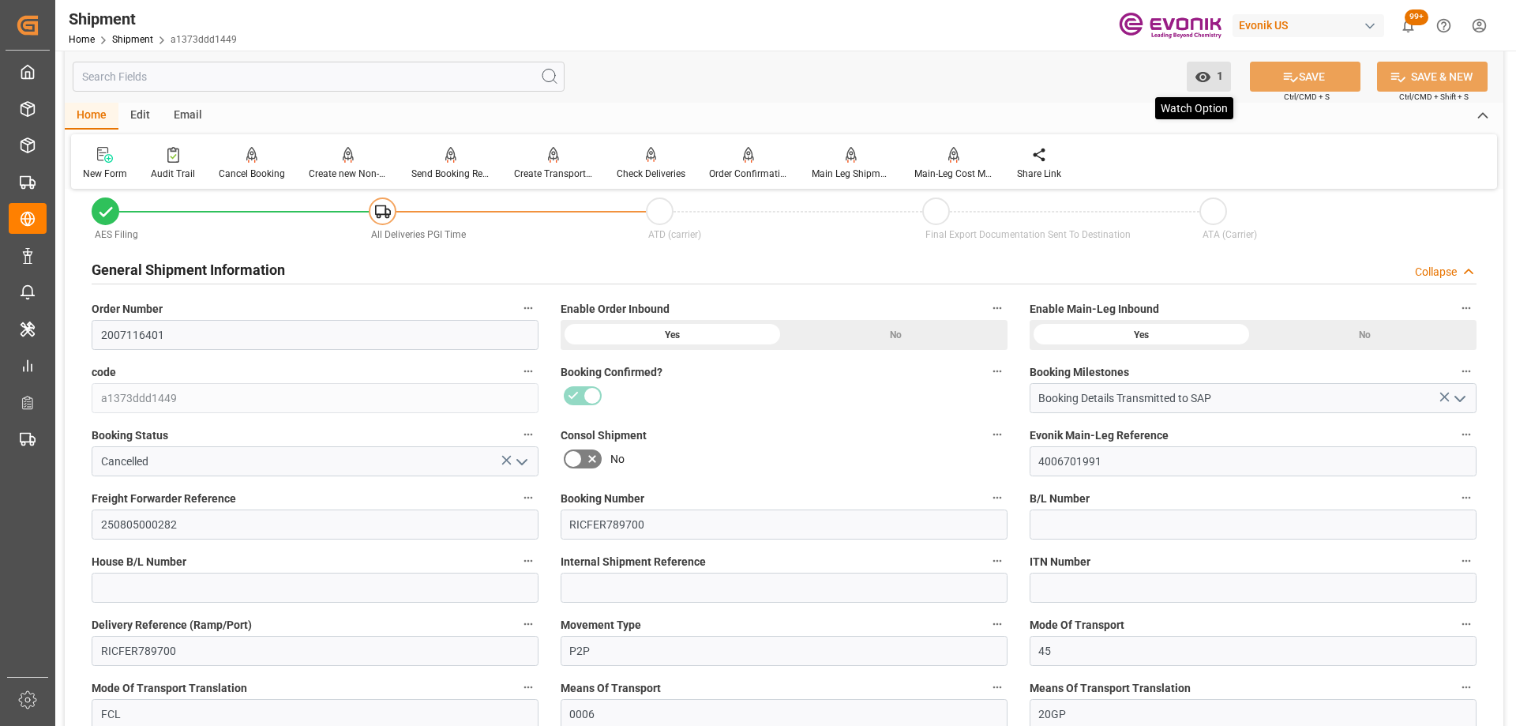
click at [1205, 77] on icon "open menu" at bounding box center [1203, 77] width 17 height 17
click at [1086, 115] on span "Stop Watching" at bounding box center [1146, 111] width 150 height 17
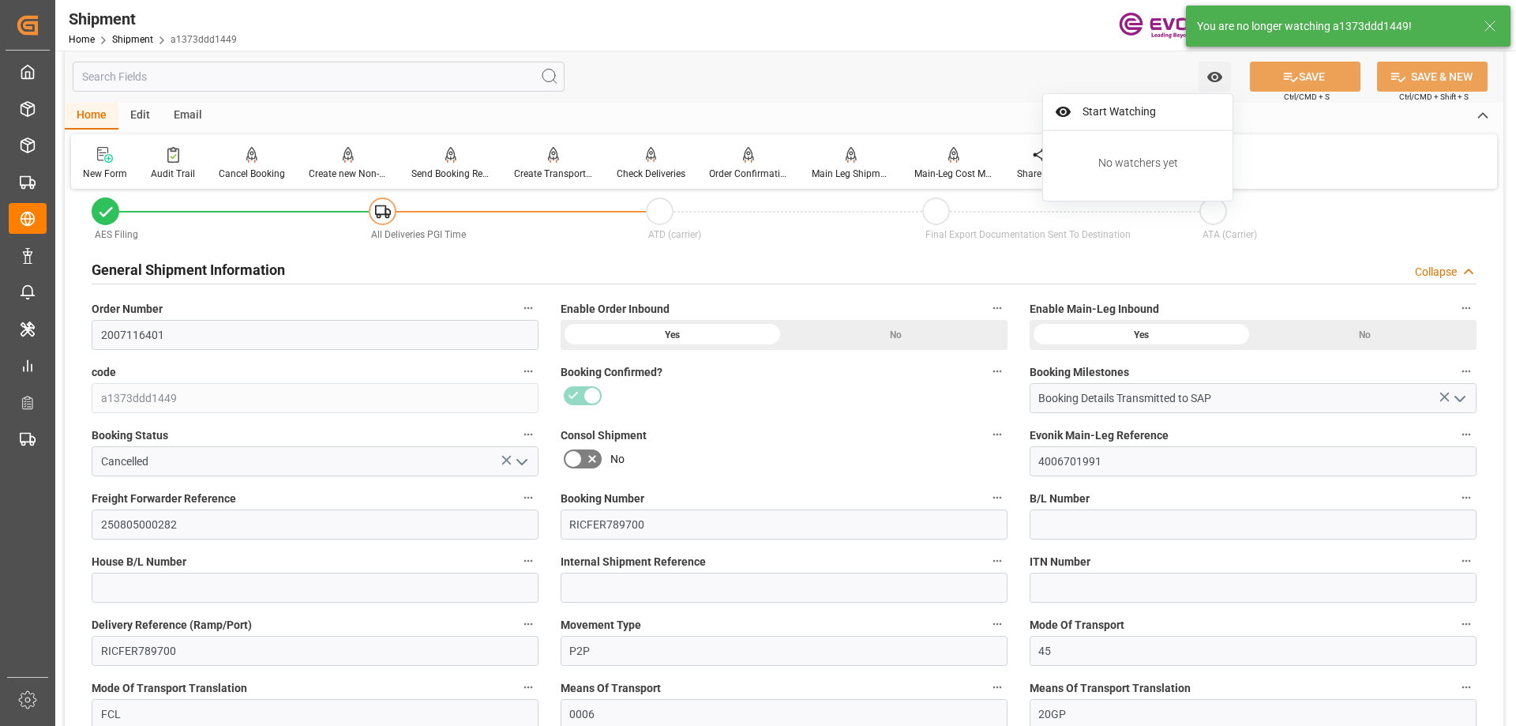
click at [769, 403] on div at bounding box center [784, 395] width 447 height 25
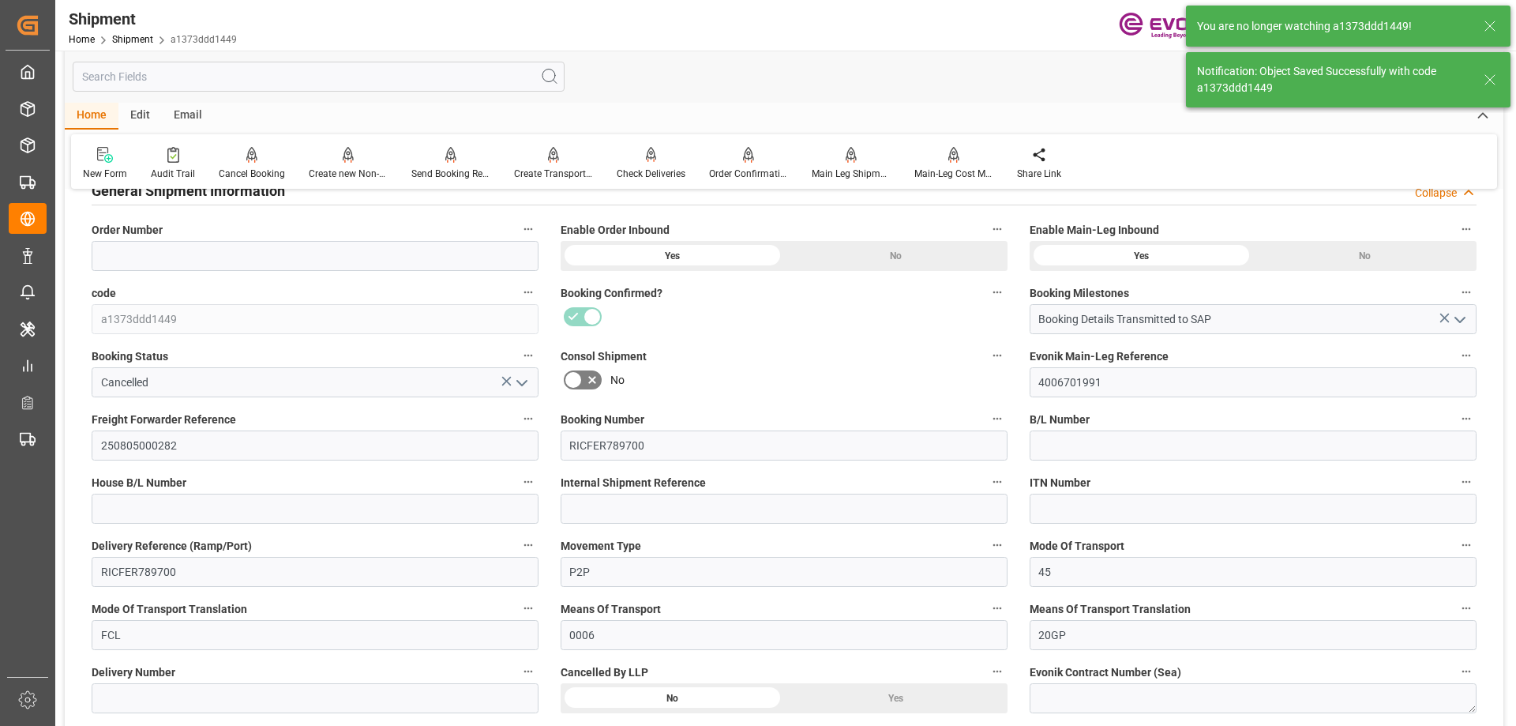
scroll to position [316, 0]
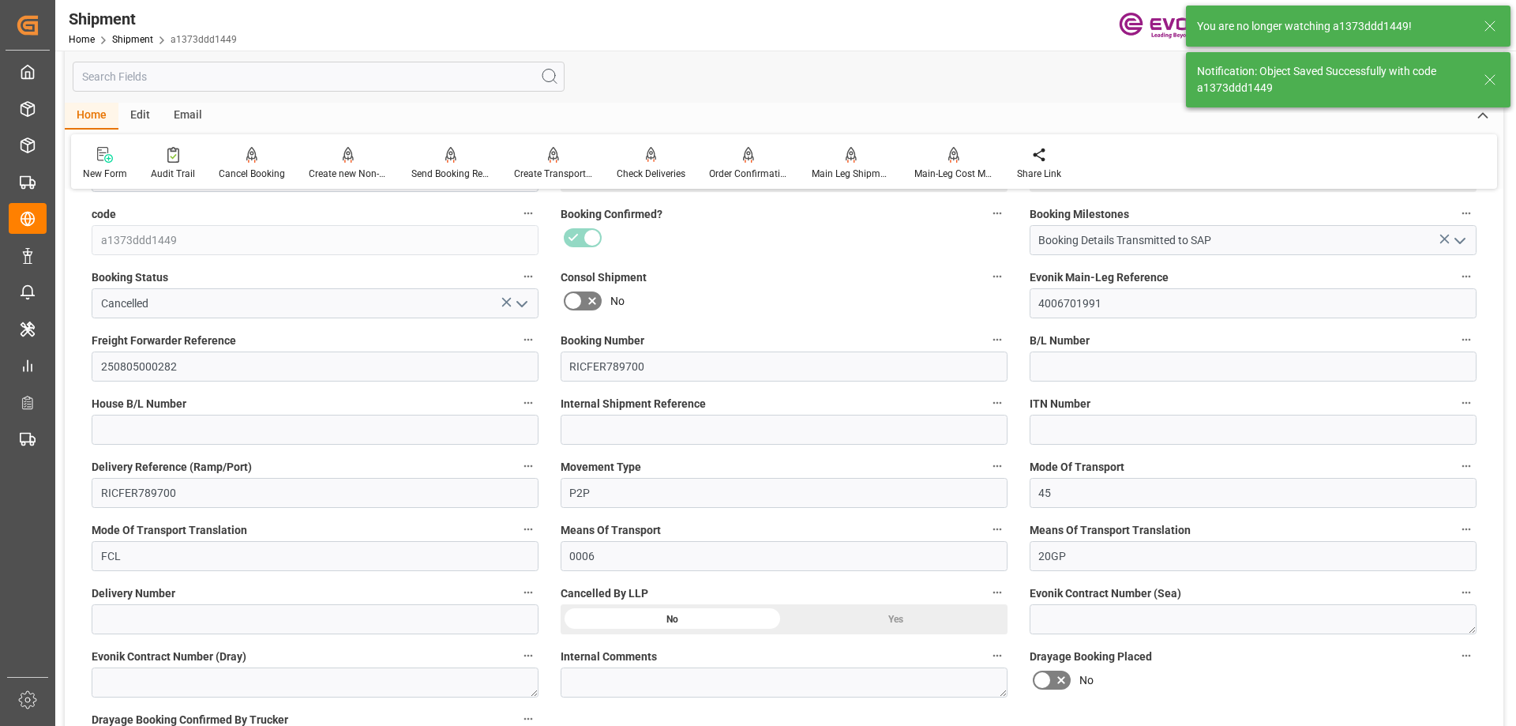
click at [859, 192] on div "Yes" at bounding box center [895, 177] width 223 height 30
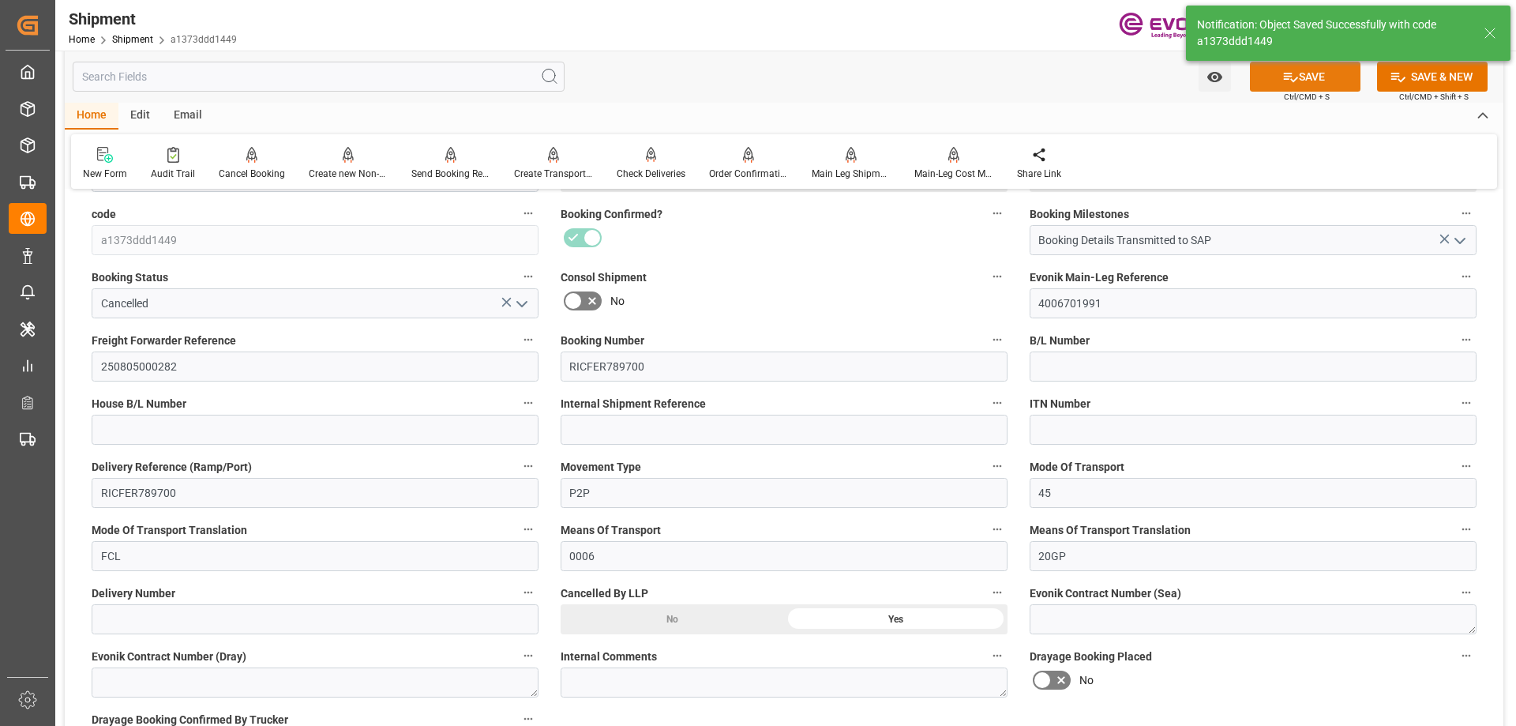
click at [1278, 79] on button "SAVE" at bounding box center [1305, 77] width 111 height 30
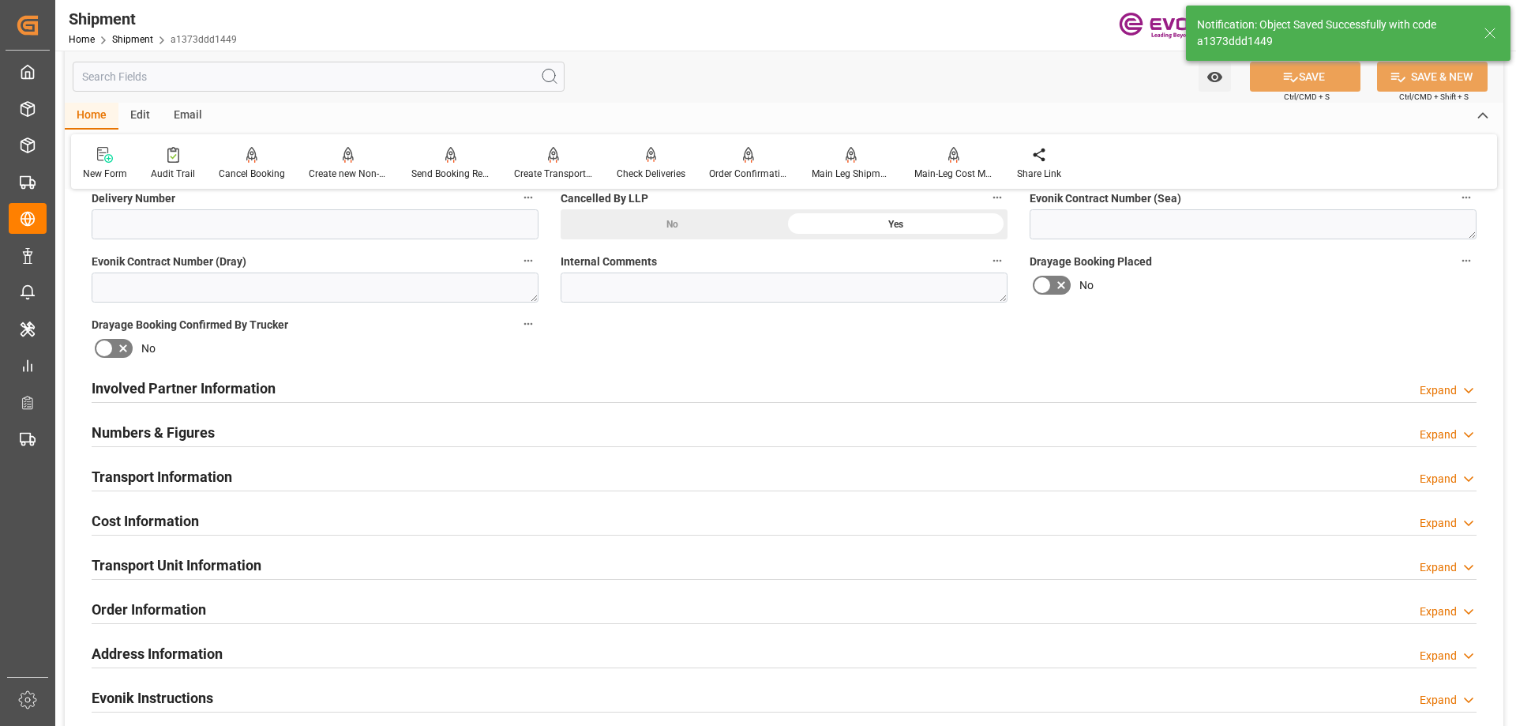
scroll to position [868, 0]
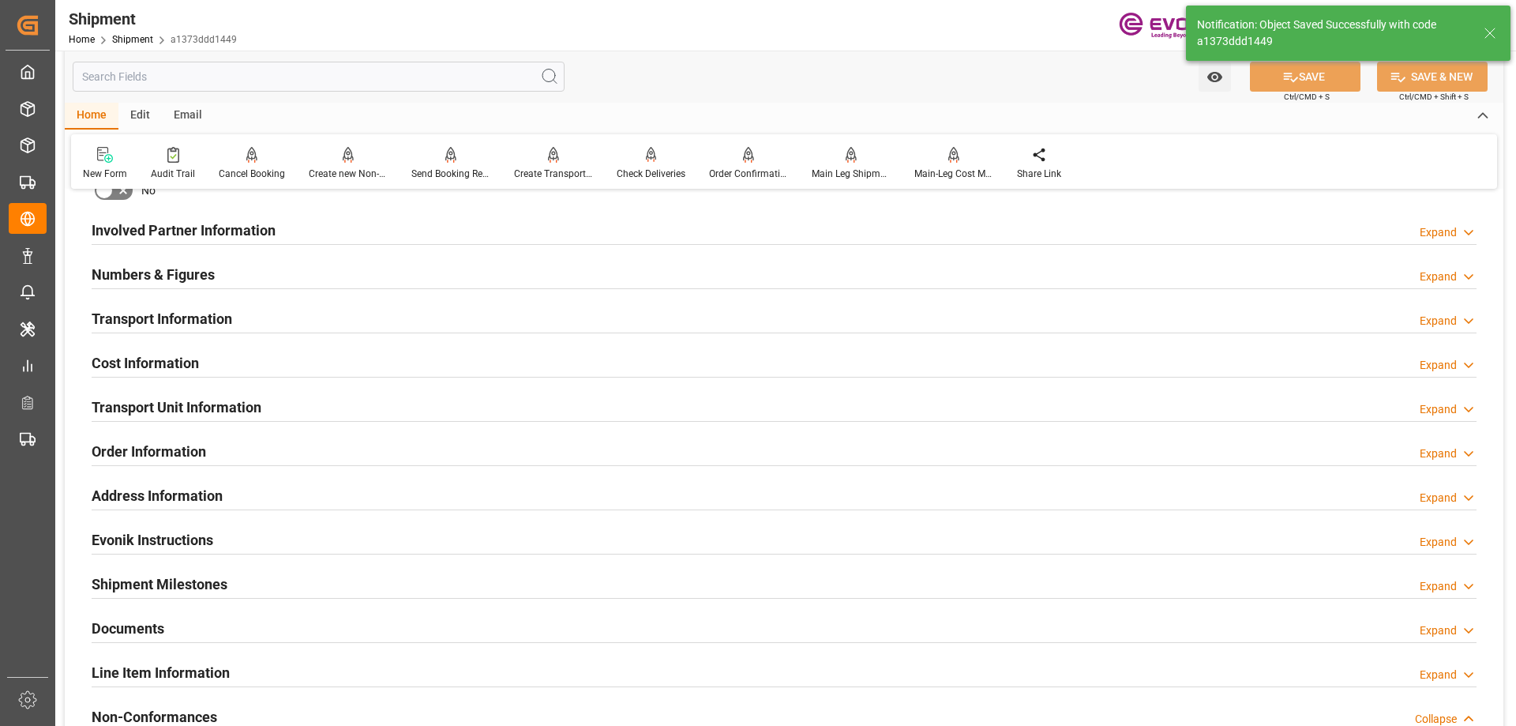
click at [322, 323] on div "Transport Information Expand" at bounding box center [784, 317] width 1385 height 30
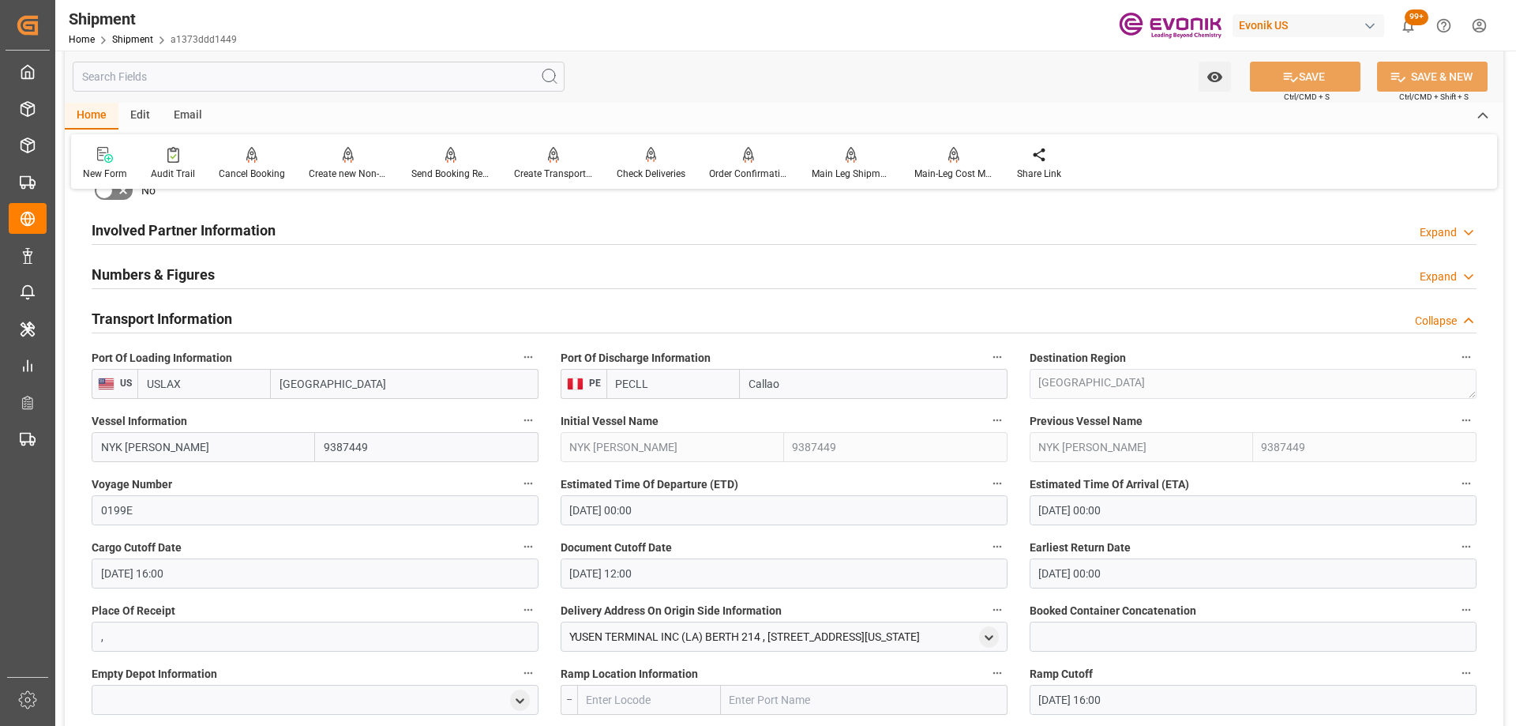
click at [322, 323] on div "Transport Information Collapse" at bounding box center [784, 317] width 1385 height 30
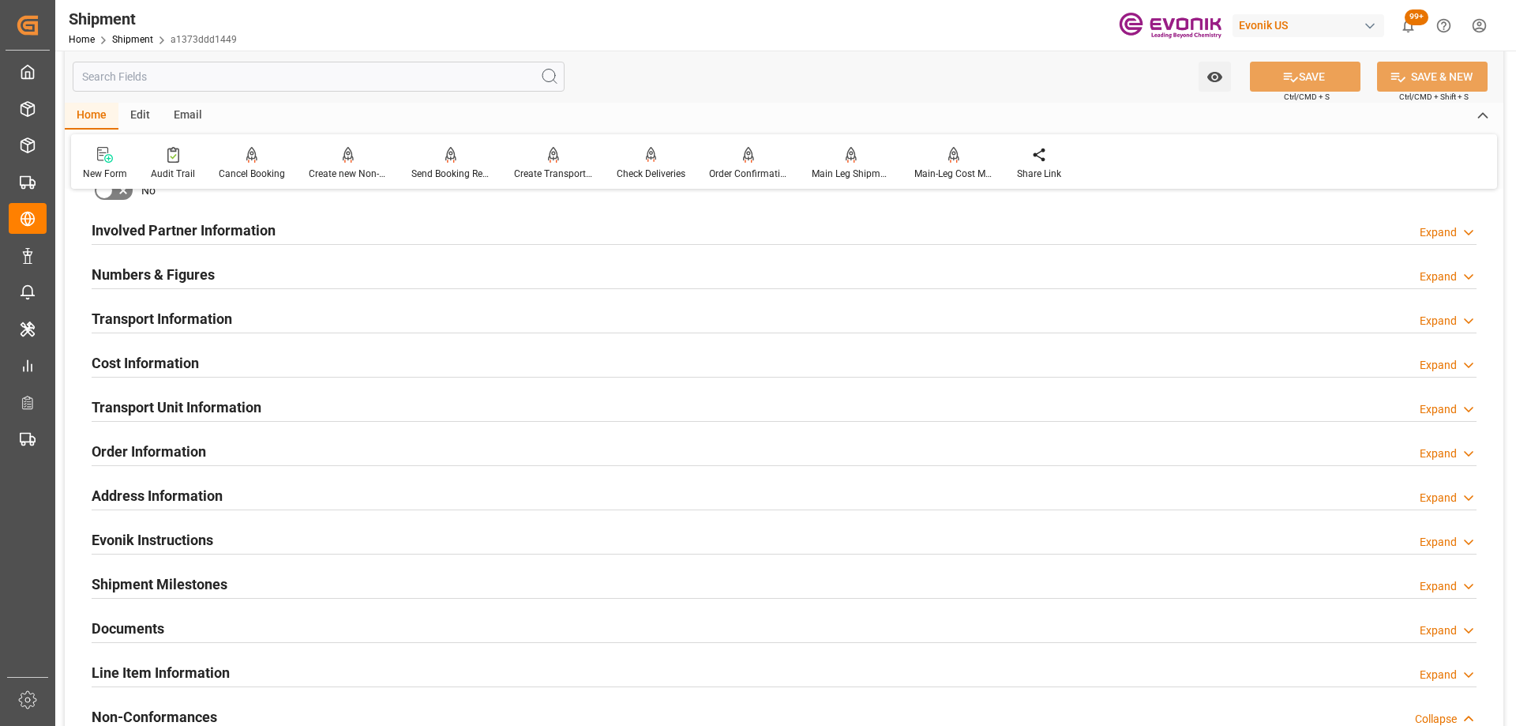
click at [223, 412] on h2 "Transport Unit Information" at bounding box center [177, 406] width 170 height 21
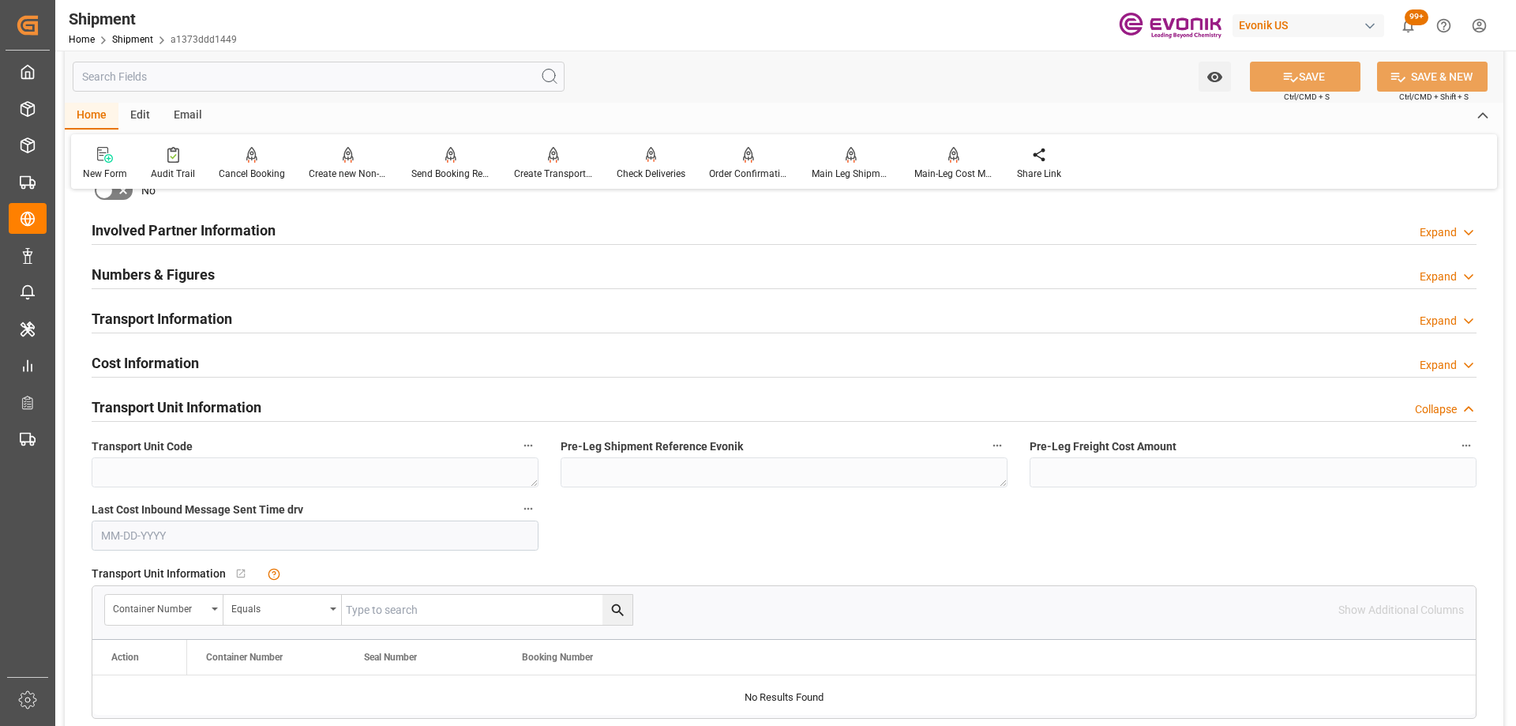
click at [223, 412] on h2 "Transport Unit Information" at bounding box center [177, 406] width 170 height 21
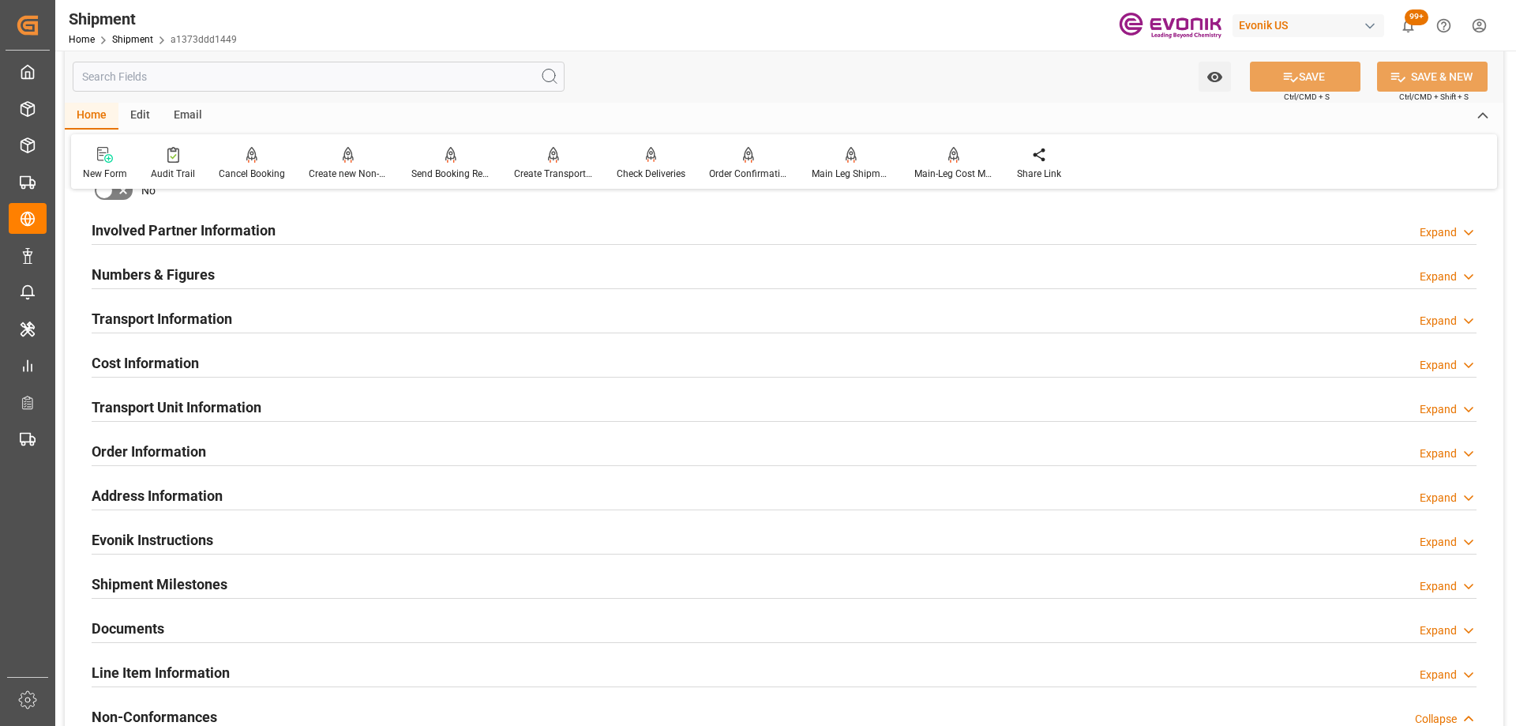
click at [175, 666] on h2 "Line Item Information" at bounding box center [161, 672] width 138 height 21
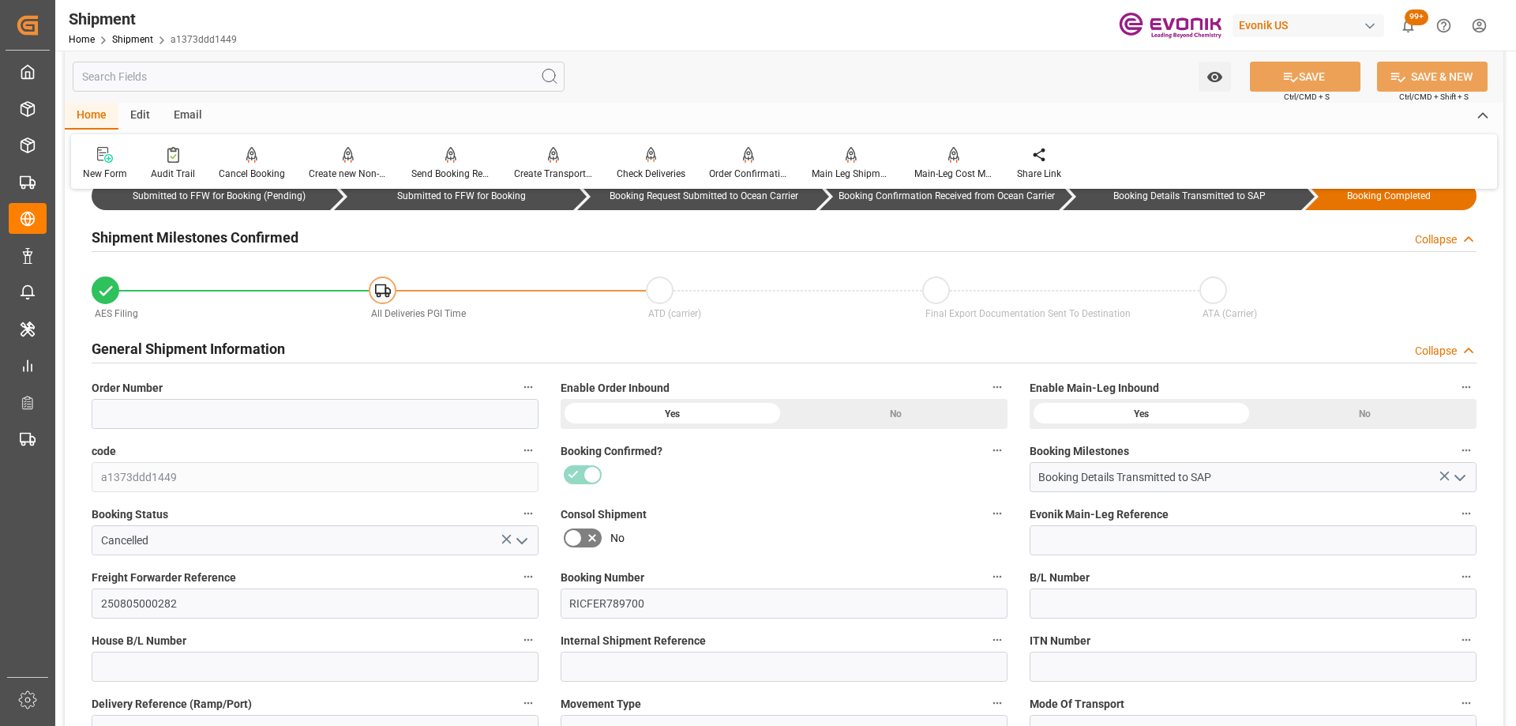
scroll to position [0, 0]
